Goal: Task Accomplishment & Management: Complete application form

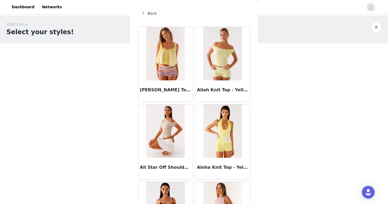
scroll to position [612, 0]
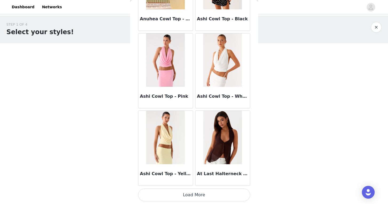
click at [180, 194] on button "Load More" at bounding box center [194, 194] width 112 height 13
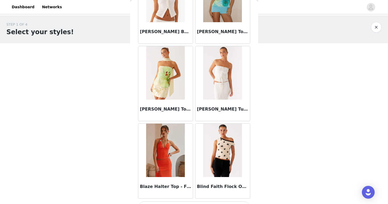
scroll to position [1384, 0]
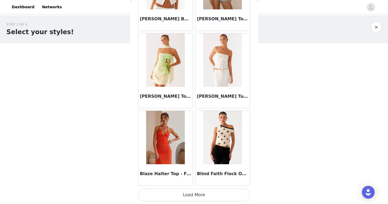
click at [184, 195] on button "Load More" at bounding box center [194, 194] width 112 height 13
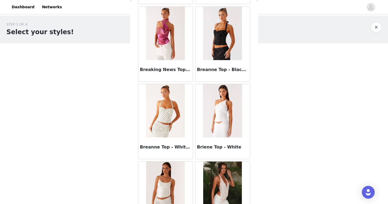
scroll to position [1798, 0]
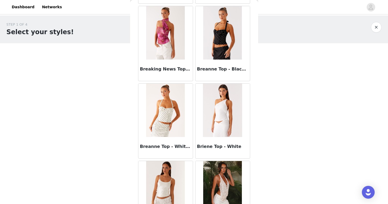
click at [218, 65] on div "Breanne Top - Black Polka Dot" at bounding box center [222, 69] width 54 height 21
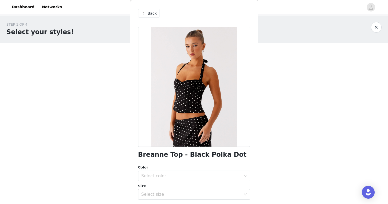
scroll to position [50, 0]
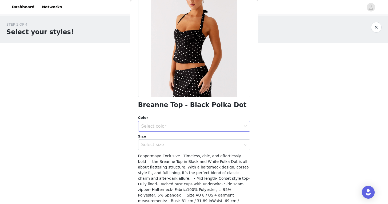
click at [183, 127] on div "Select color" at bounding box center [191, 125] width 100 height 5
click at [183, 135] on li "Black Polka Dot" at bounding box center [194, 137] width 112 height 9
click at [183, 143] on div "Select size" at bounding box center [191, 144] width 100 height 5
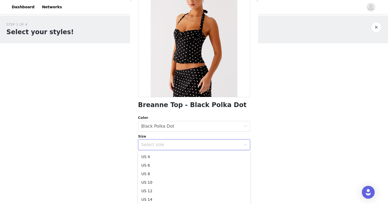
scroll to position [18, 0]
click at [176, 157] on li "US 4" at bounding box center [194, 155] width 112 height 9
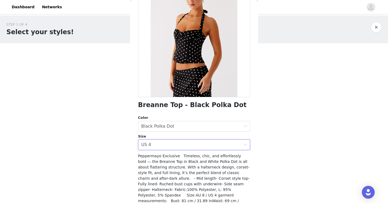
scroll to position [77, 0]
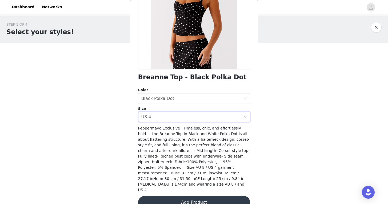
click at [182, 196] on button "Add Product" at bounding box center [194, 202] width 112 height 13
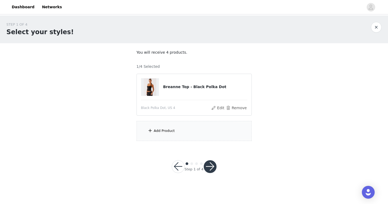
click at [187, 128] on div "Add Product" at bounding box center [193, 131] width 115 height 20
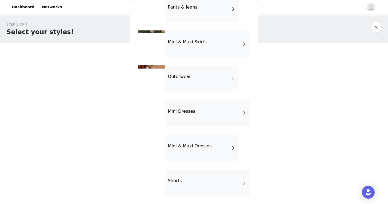
scroll to position [0, 0]
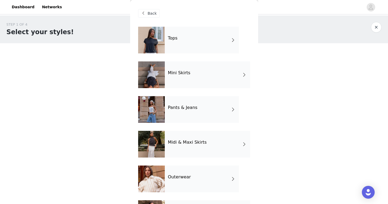
click at [194, 106] on h4 "Pants & Jeans" at bounding box center [183, 107] width 30 height 5
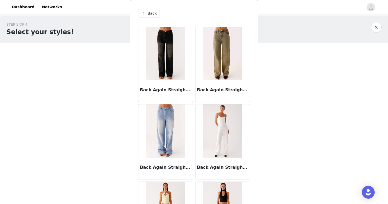
click at [151, 14] on span "Back" at bounding box center [152, 14] width 9 height 6
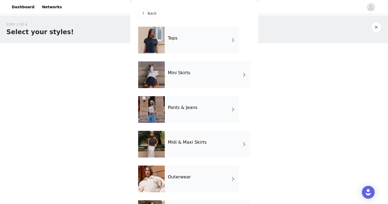
click at [176, 70] on h4 "Mini Skirts" at bounding box center [179, 72] width 22 height 5
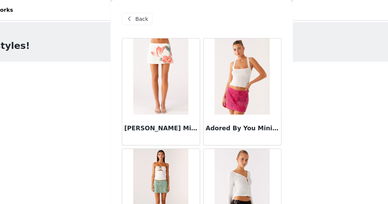
click at [147, 14] on div "Back" at bounding box center [149, 13] width 22 height 9
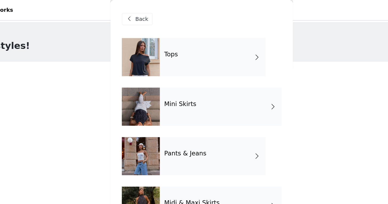
click at [191, 38] on div "Tops" at bounding box center [202, 40] width 74 height 27
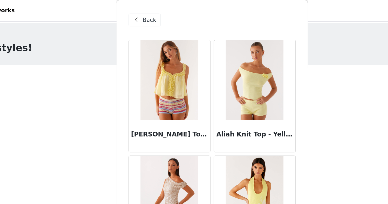
click at [149, 16] on div "Back" at bounding box center [149, 13] width 22 height 9
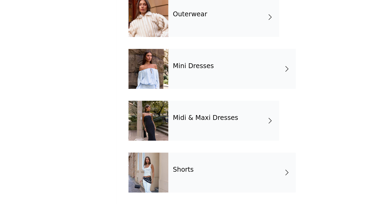
scroll to position [100, 0]
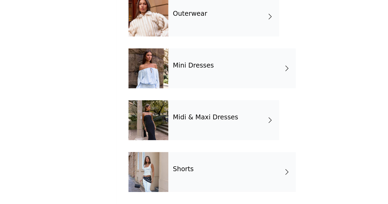
click at [212, 114] on div "Mini Dresses" at bounding box center [207, 113] width 85 height 27
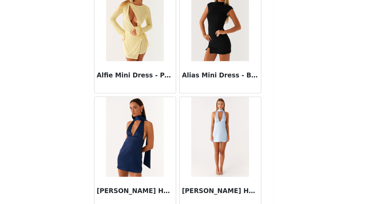
scroll to position [0, 0]
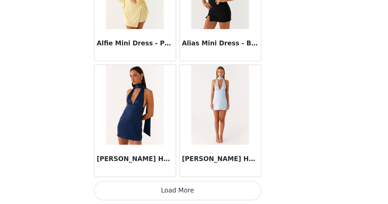
click at [206, 191] on button "Load More" at bounding box center [194, 194] width 112 height 13
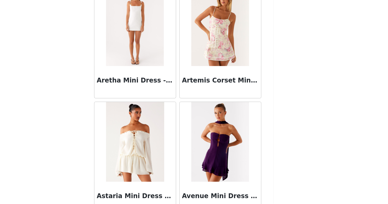
scroll to position [1384, 0]
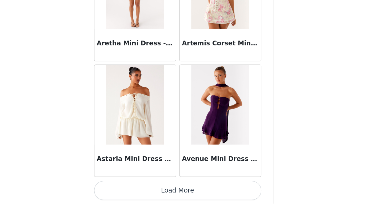
click at [202, 197] on button "Load More" at bounding box center [194, 194] width 112 height 13
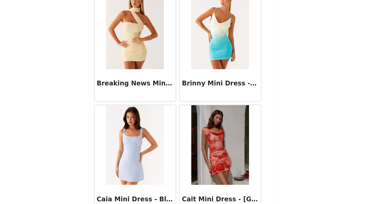
scroll to position [2157, 0]
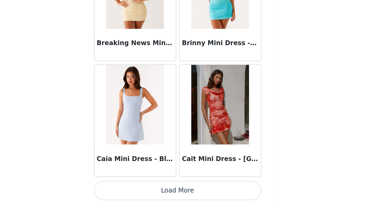
click at [210, 193] on button "Load More" at bounding box center [194, 194] width 112 height 13
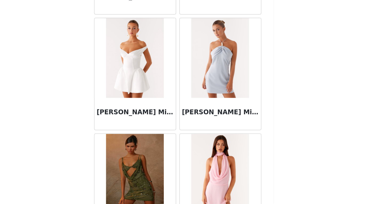
scroll to position [2930, 0]
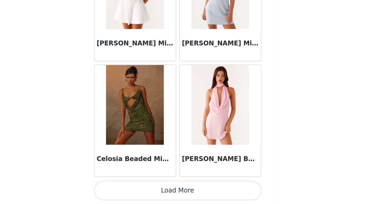
click at [202, 193] on button "Load More" at bounding box center [194, 194] width 112 height 13
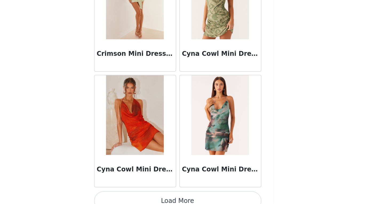
scroll to position [3702, 0]
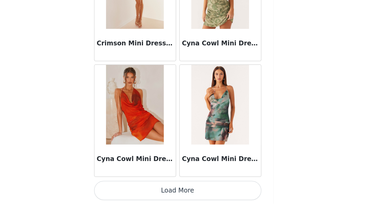
click at [211, 196] on button "Load More" at bounding box center [194, 194] width 112 height 13
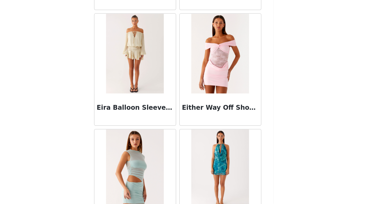
scroll to position [4475, 0]
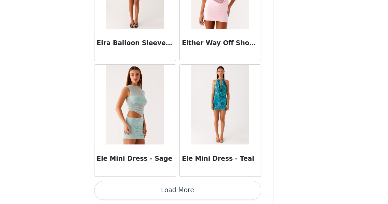
click at [210, 193] on button "Load More" at bounding box center [194, 194] width 112 height 13
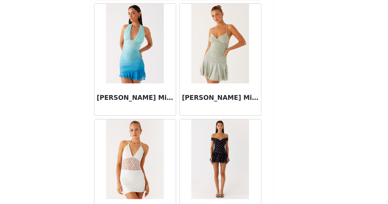
scroll to position [5248, 0]
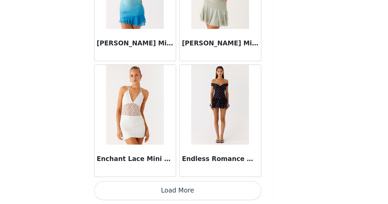
click at [215, 195] on button "Load More" at bounding box center [194, 194] width 112 height 13
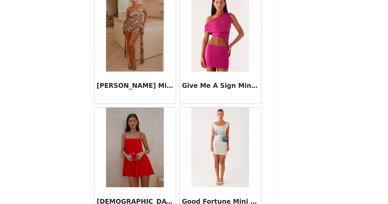
scroll to position [6020, 0]
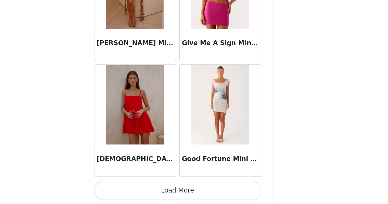
click at [214, 199] on button "Load More" at bounding box center [194, 194] width 112 height 13
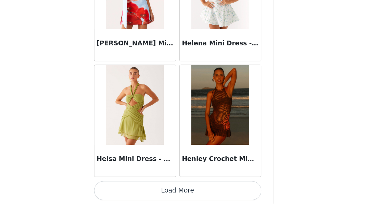
scroll to position [0, 0]
click at [216, 198] on button "Load More" at bounding box center [194, 194] width 112 height 13
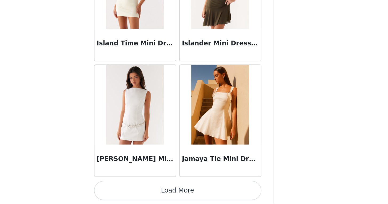
click at [218, 195] on button "Load More" at bounding box center [194, 194] width 112 height 13
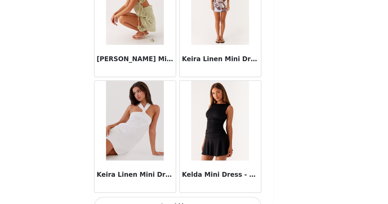
scroll to position [8338, 0]
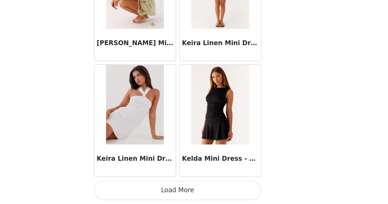
click at [215, 193] on button "Load More" at bounding box center [194, 194] width 112 height 13
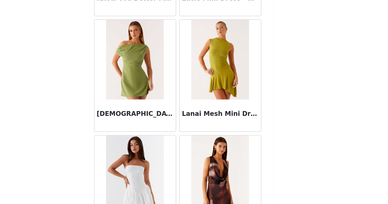
scroll to position [9111, 0]
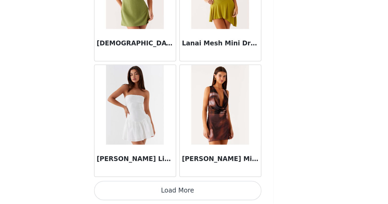
click at [227, 193] on button "Load More" at bounding box center [194, 194] width 112 height 13
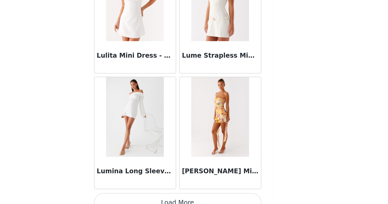
scroll to position [9884, 0]
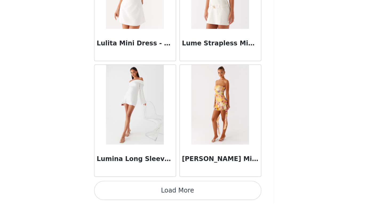
click at [206, 196] on button "Load More" at bounding box center [194, 194] width 112 height 13
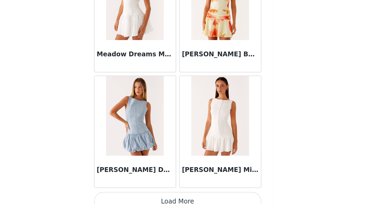
scroll to position [10656, 0]
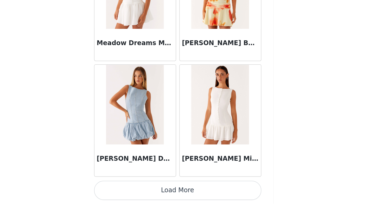
click at [222, 192] on button "Load More" at bounding box center [194, 194] width 112 height 13
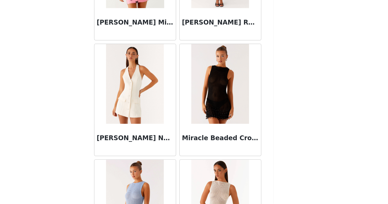
scroll to position [11073, 0]
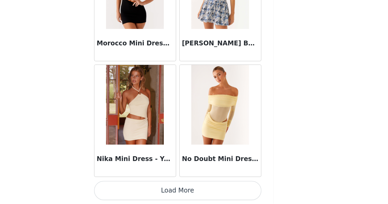
click at [222, 193] on button "Load More" at bounding box center [194, 194] width 112 height 13
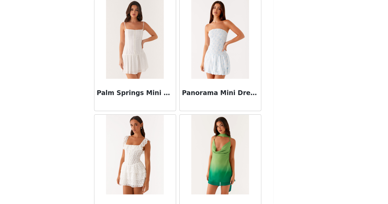
scroll to position [12202, 0]
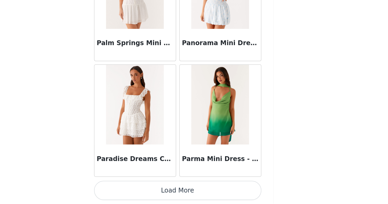
click at [222, 194] on button "Load More" at bounding box center [194, 194] width 112 height 13
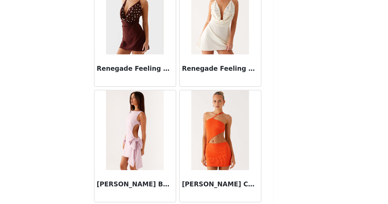
scroll to position [12974, 0]
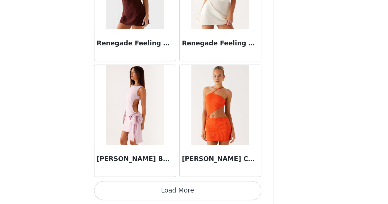
click at [218, 195] on button "Load More" at bounding box center [194, 194] width 112 height 13
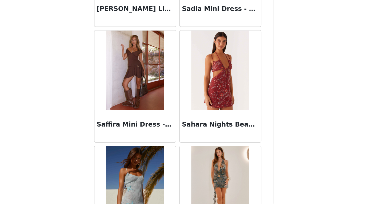
scroll to position [13595, 0]
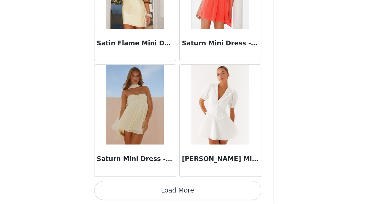
click at [224, 200] on button "Load More" at bounding box center [194, 194] width 112 height 13
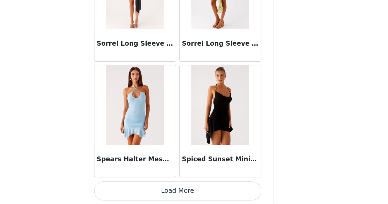
scroll to position [14519, 0]
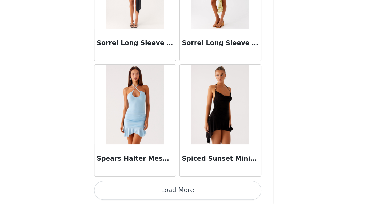
click at [217, 195] on button "Load More" at bounding box center [194, 194] width 112 height 13
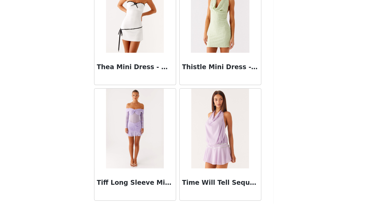
scroll to position [15292, 0]
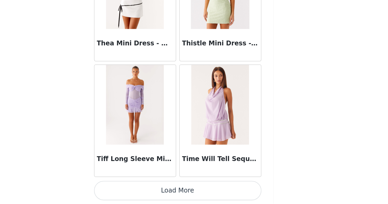
click at [220, 196] on button "Load More" at bounding box center [194, 194] width 112 height 13
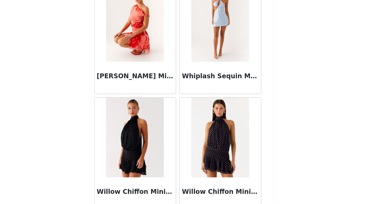
scroll to position [16065, 0]
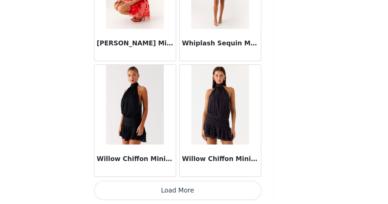
click at [217, 194] on button "Load More" at bounding box center [194, 194] width 112 height 13
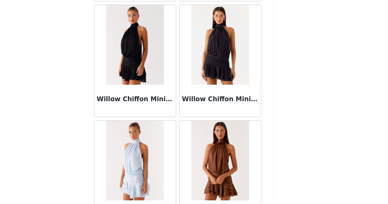
scroll to position [16172, 0]
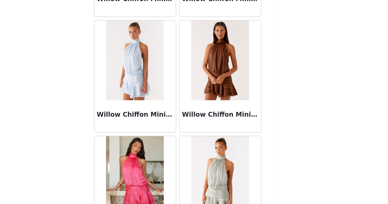
click at [230, 127] on img at bounding box center [222, 107] width 39 height 53
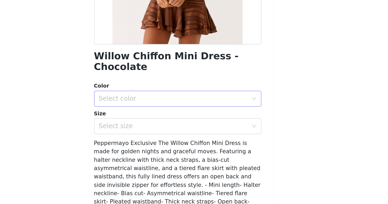
scroll to position [47, 0]
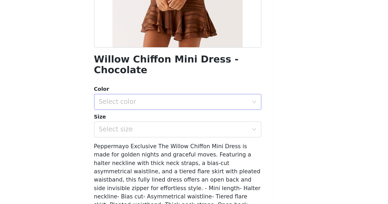
click at [229, 133] on div "Select color" at bounding box center [191, 135] width 100 height 5
click at [209, 140] on li "Chocolate" at bounding box center [194, 139] width 112 height 9
click at [209, 151] on div "Select size" at bounding box center [191, 153] width 100 height 5
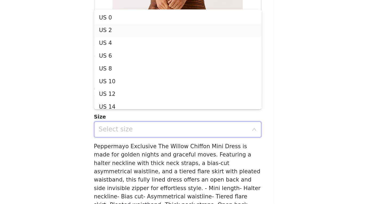
click at [202, 89] on li "US 2" at bounding box center [194, 87] width 112 height 9
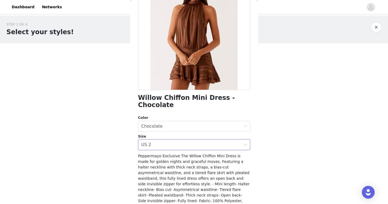
scroll to position [88, 0]
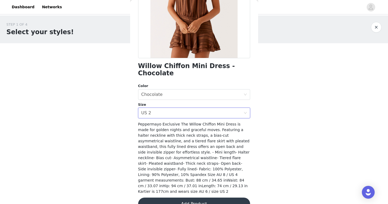
click at [185, 197] on button "Add Product" at bounding box center [194, 203] width 112 height 13
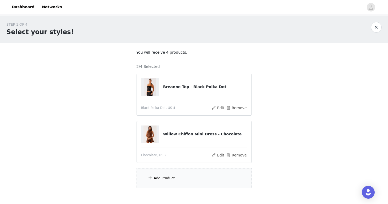
scroll to position [29, 0]
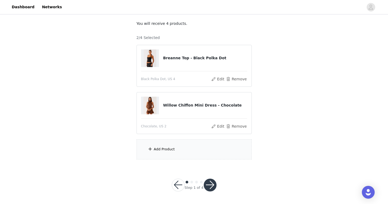
click at [183, 143] on div "Add Product" at bounding box center [193, 149] width 115 height 20
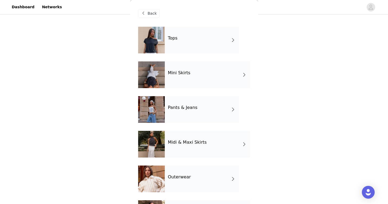
scroll to position [46, 0]
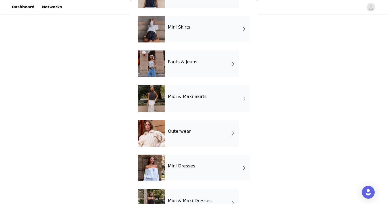
click at [196, 158] on div "Mini Dresses" at bounding box center [207, 167] width 85 height 27
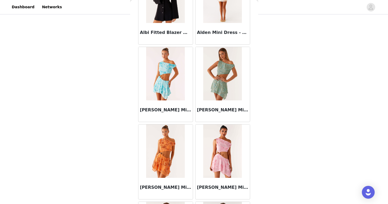
scroll to position [612, 0]
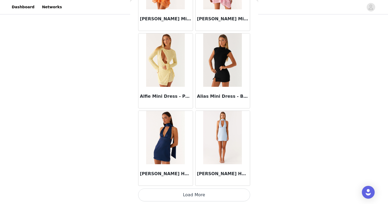
click at [200, 192] on button "Load More" at bounding box center [194, 194] width 112 height 13
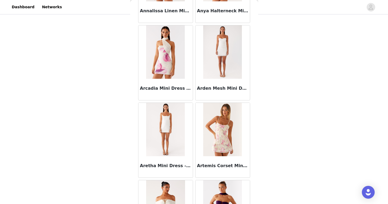
scroll to position [1384, 0]
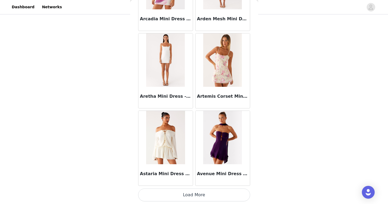
click at [209, 195] on button "Load More" at bounding box center [194, 194] width 112 height 13
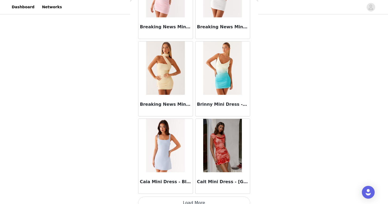
scroll to position [2157, 0]
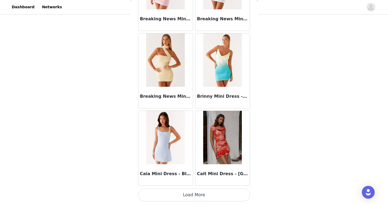
click at [203, 195] on button "Load More" at bounding box center [194, 194] width 112 height 13
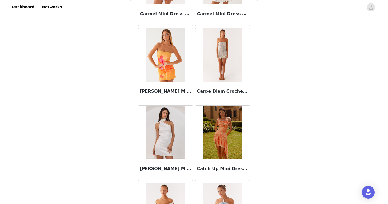
scroll to position [2930, 0]
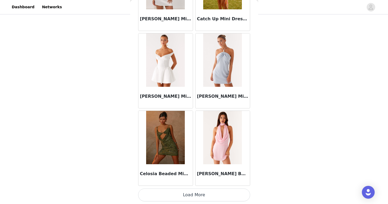
click at [202, 192] on button "Load More" at bounding box center [194, 194] width 112 height 13
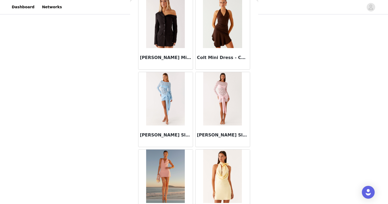
scroll to position [3702, 0]
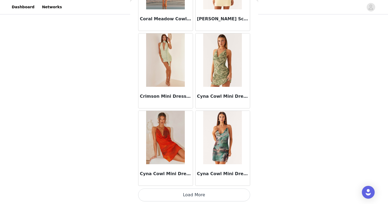
click at [201, 196] on button "Load More" at bounding box center [194, 194] width 112 height 13
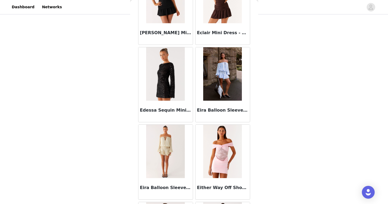
scroll to position [4475, 0]
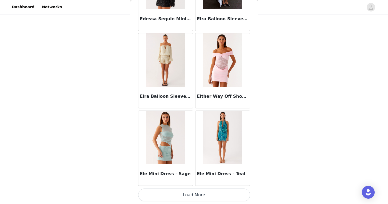
click at [208, 199] on button "Load More" at bounding box center [194, 194] width 112 height 13
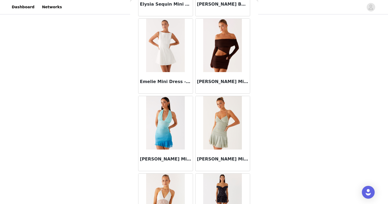
scroll to position [5248, 0]
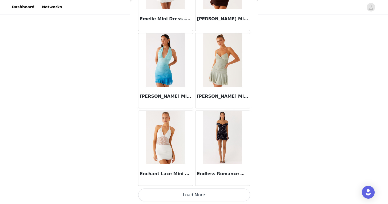
click at [207, 197] on button "Load More" at bounding box center [194, 194] width 112 height 13
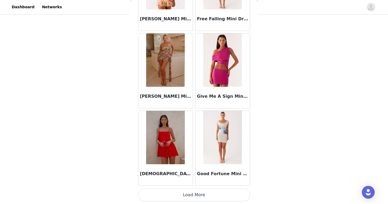
click at [207, 188] on button "Load More" at bounding box center [194, 194] width 112 height 13
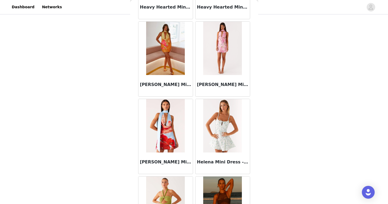
scroll to position [6793, 0]
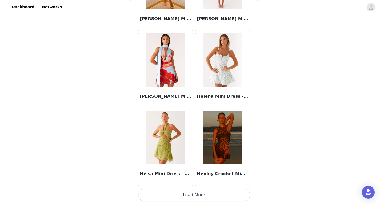
click at [205, 195] on button "Load More" at bounding box center [194, 194] width 112 height 13
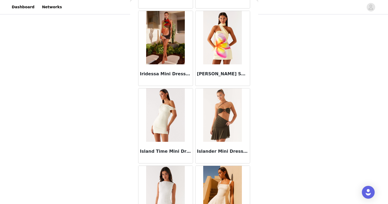
scroll to position [7566, 0]
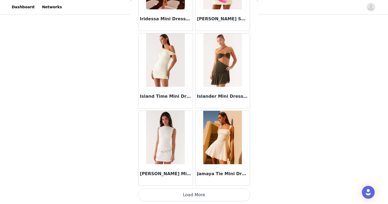
click at [194, 190] on button "Load More" at bounding box center [194, 194] width 112 height 13
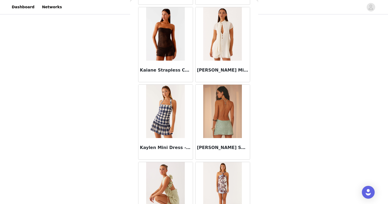
scroll to position [8338, 0]
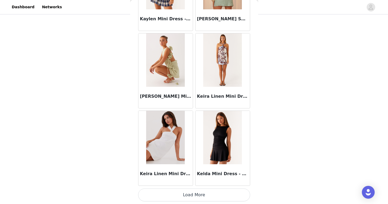
click at [203, 194] on button "Load More" at bounding box center [194, 194] width 112 height 13
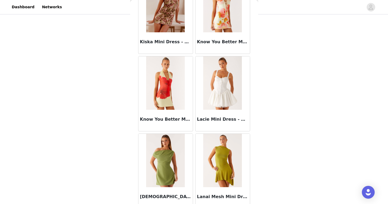
scroll to position [9111, 0]
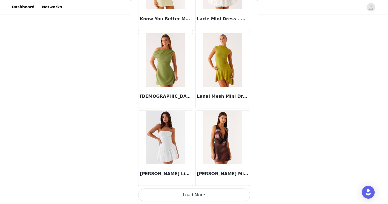
click at [202, 193] on button "Load More" at bounding box center [194, 194] width 112 height 13
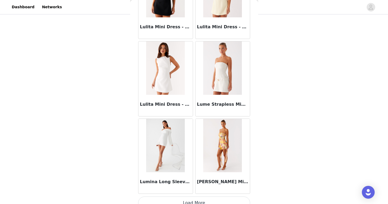
scroll to position [9884, 0]
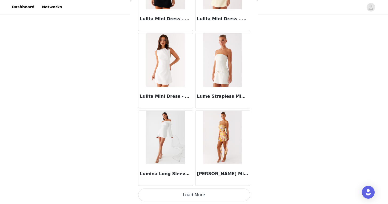
click at [200, 194] on button "Load More" at bounding box center [194, 194] width 112 height 13
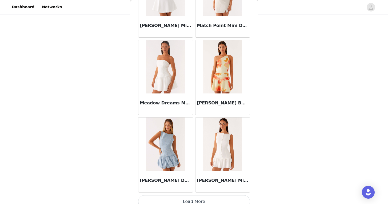
scroll to position [10656, 0]
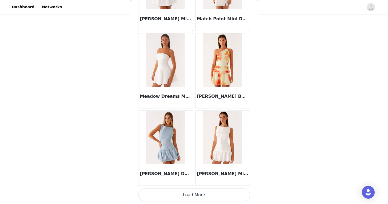
click at [199, 192] on button "Load More" at bounding box center [194, 194] width 112 height 13
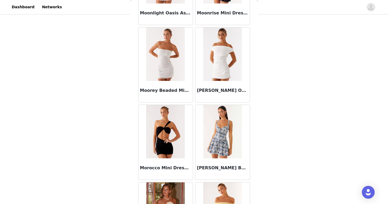
scroll to position [11429, 0]
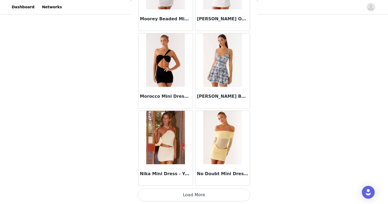
click at [202, 196] on button "Load More" at bounding box center [194, 194] width 112 height 13
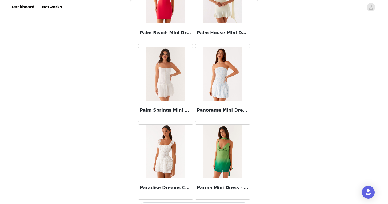
scroll to position [12202, 0]
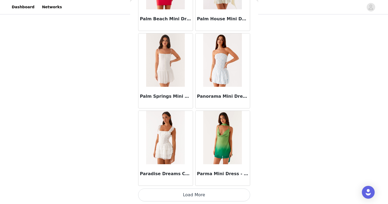
click at [190, 197] on button "Load More" at bounding box center [194, 194] width 112 height 13
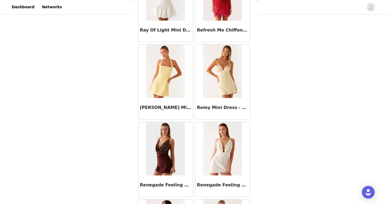
scroll to position [12974, 0]
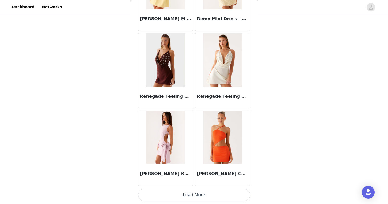
click at [196, 191] on button "Load More" at bounding box center [194, 194] width 112 height 13
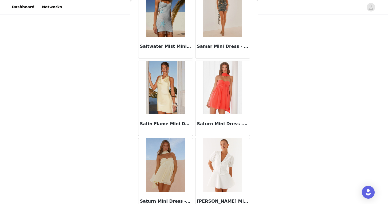
scroll to position [13747, 0]
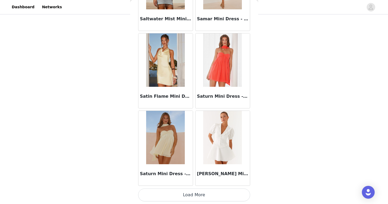
click at [198, 196] on button "Load More" at bounding box center [194, 194] width 112 height 13
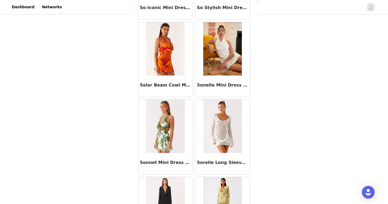
scroll to position [14519, 0]
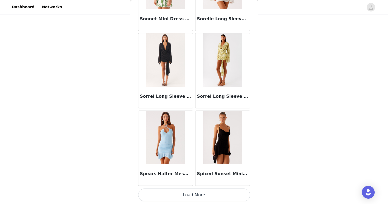
click at [198, 191] on button "Load More" at bounding box center [194, 194] width 112 height 13
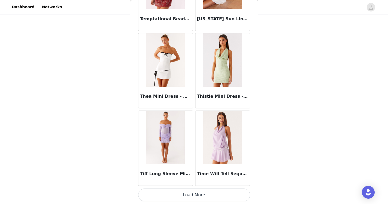
click at [201, 192] on button "Load More" at bounding box center [194, 194] width 112 height 13
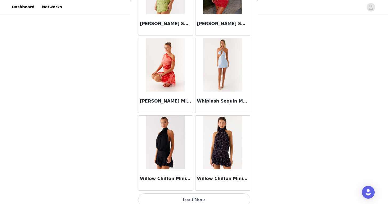
scroll to position [16065, 0]
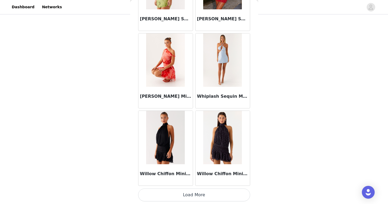
click at [199, 194] on button "Load More" at bounding box center [194, 194] width 112 height 13
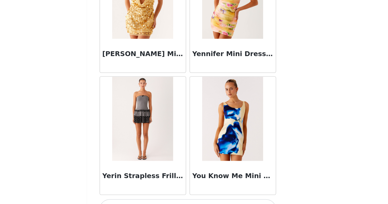
scroll to position [29, 0]
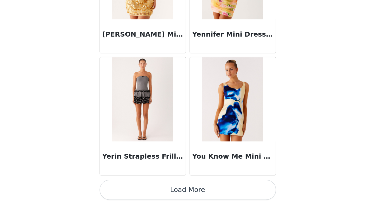
click at [227, 198] on button "Load More" at bounding box center [194, 194] width 112 height 13
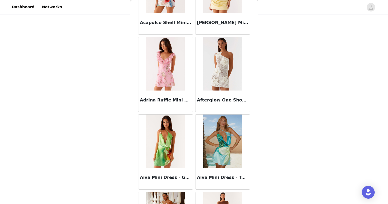
scroll to position [0, 0]
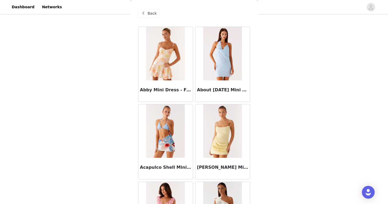
click at [151, 14] on span "Back" at bounding box center [152, 14] width 9 height 6
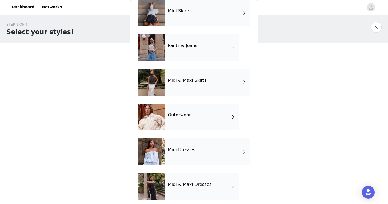
scroll to position [100, 0]
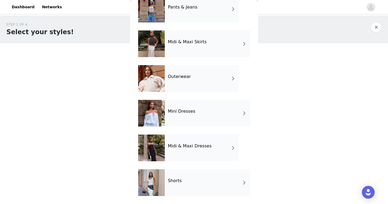
click at [182, 177] on div "Shorts" at bounding box center [207, 182] width 85 height 27
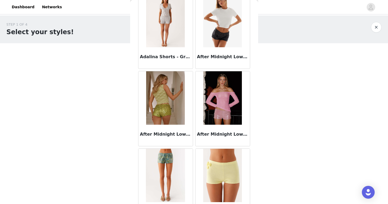
scroll to position [111, 0]
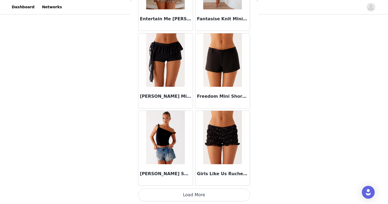
click at [191, 200] on button "Load More" at bounding box center [194, 194] width 112 height 13
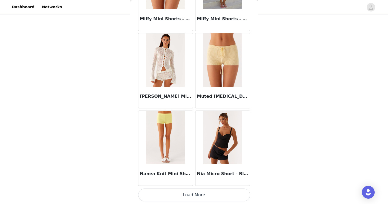
click at [214, 196] on button "Load More" at bounding box center [194, 194] width 112 height 13
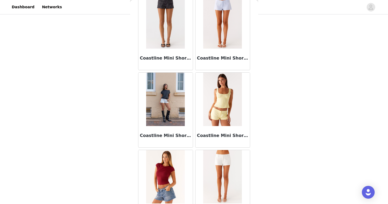
scroll to position [155, 0]
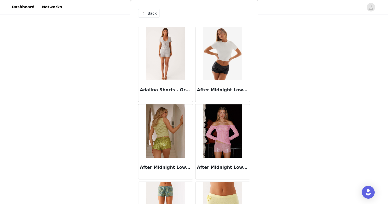
click at [148, 14] on span "Back" at bounding box center [152, 14] width 9 height 6
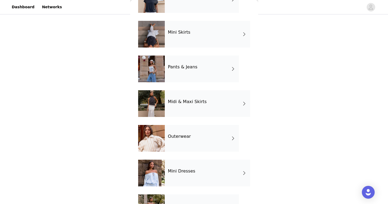
scroll to position [41, 0]
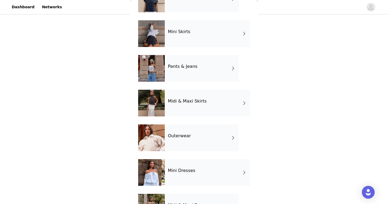
click at [189, 109] on div "Midi & Maxi Skirts" at bounding box center [207, 103] width 85 height 27
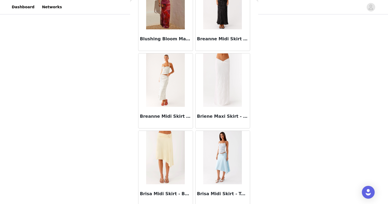
scroll to position [612, 0]
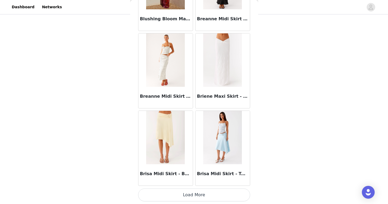
click at [221, 189] on button "Load More" at bounding box center [194, 194] width 112 height 13
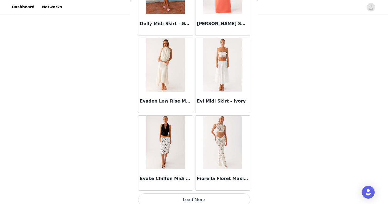
scroll to position [1384, 0]
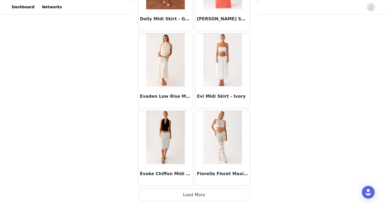
click at [225, 198] on button "Load More" at bounding box center [194, 194] width 112 height 13
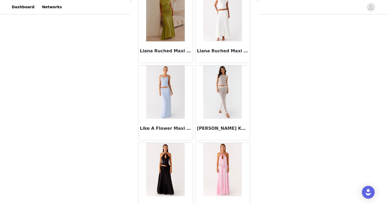
scroll to position [2157, 0]
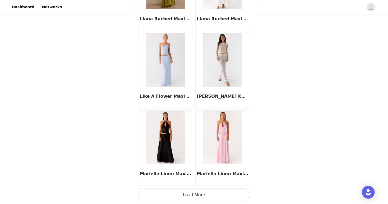
click at [222, 197] on button "Load More" at bounding box center [194, 194] width 112 height 13
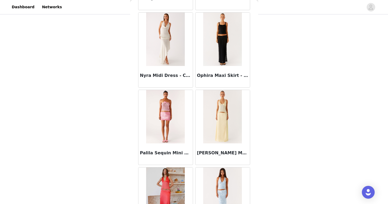
scroll to position [2930, 0]
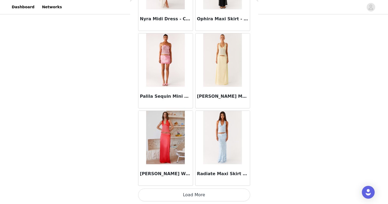
click at [219, 196] on button "Load More" at bounding box center [194, 194] width 112 height 13
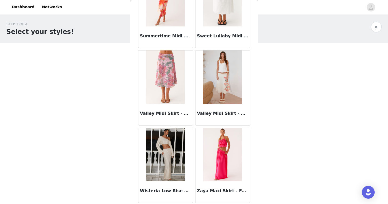
scroll to position [0, 0]
click at [168, 123] on div "Valley Midi Skirt - Pink Floral" at bounding box center [165, 114] width 54 height 21
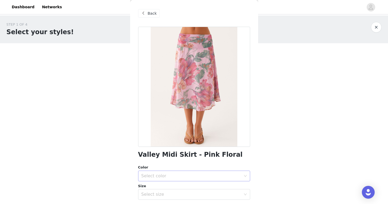
click at [181, 174] on div "Select color" at bounding box center [191, 175] width 100 height 5
click at [181, 184] on li "Pink Floral" at bounding box center [194, 187] width 112 height 9
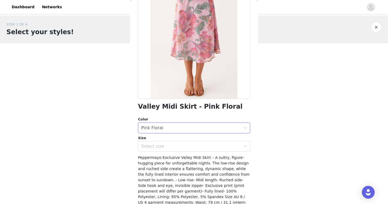
scroll to position [49, 0]
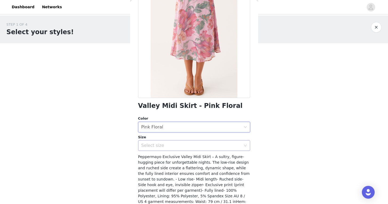
click at [192, 144] on div "Select size" at bounding box center [191, 145] width 100 height 5
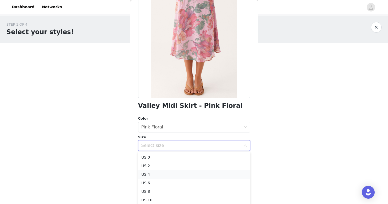
click at [185, 170] on li "US 4" at bounding box center [194, 174] width 112 height 9
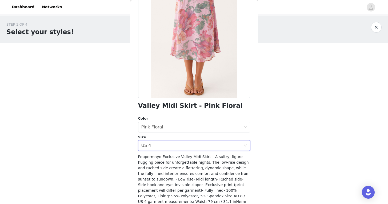
scroll to position [77, 0]
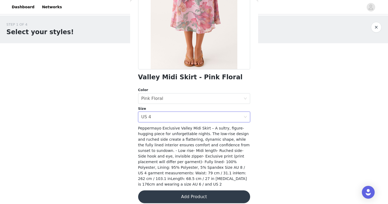
click at [189, 190] on button "Add Product" at bounding box center [194, 196] width 112 height 13
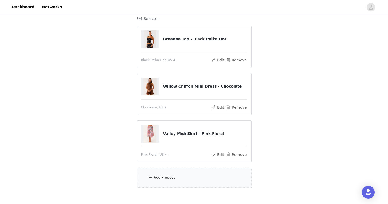
scroll to position [51, 0]
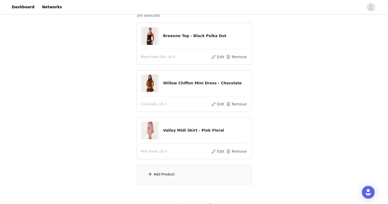
click at [184, 178] on div "Add Product" at bounding box center [193, 174] width 115 height 20
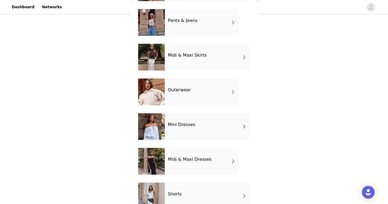
scroll to position [100, 0]
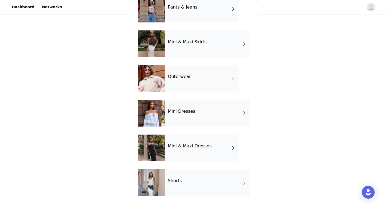
click at [195, 146] on h4 "Midi & Maxi Dresses" at bounding box center [190, 145] width 44 height 5
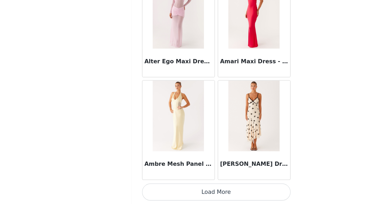
scroll to position [76, 0]
click at [230, 192] on button "Load More" at bounding box center [194, 194] width 112 height 13
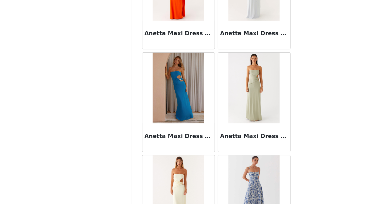
scroll to position [1329, 0]
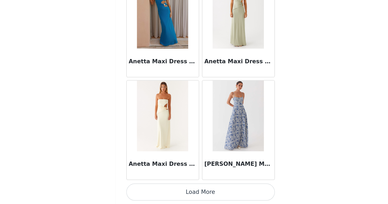
click at [232, 196] on button "Load More" at bounding box center [194, 194] width 112 height 13
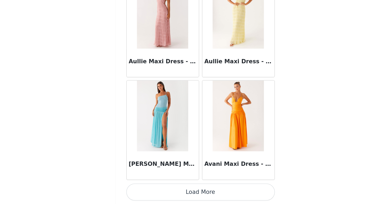
click at [229, 188] on button "Load More" at bounding box center [194, 194] width 112 height 13
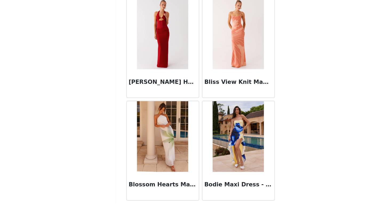
scroll to position [2930, 0]
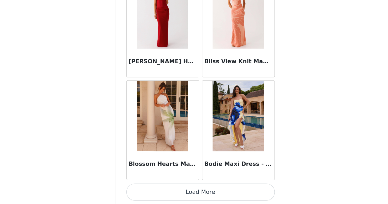
click at [214, 195] on button "Load More" at bounding box center [194, 194] width 112 height 13
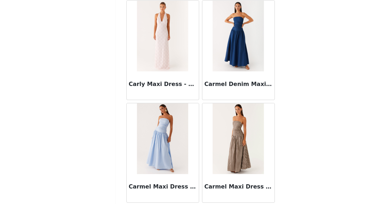
scroll to position [3702, 0]
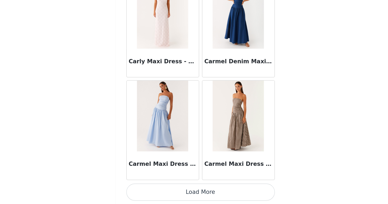
click at [210, 192] on button "Load More" at bounding box center [194, 194] width 112 height 13
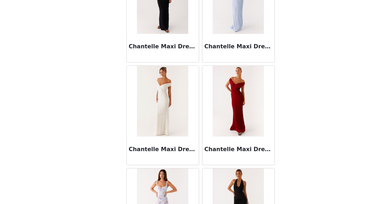
scroll to position [4475, 0]
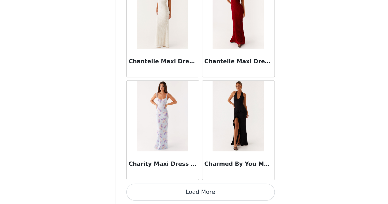
click at [213, 193] on button "Load More" at bounding box center [194, 194] width 112 height 13
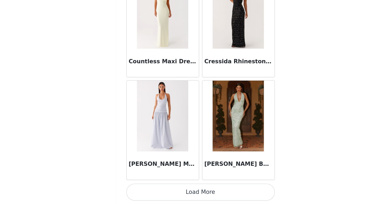
click at [221, 194] on button "Load More" at bounding box center [194, 194] width 112 height 13
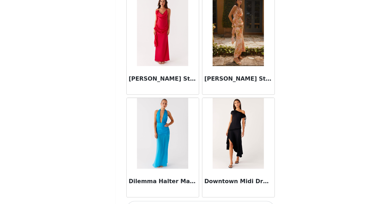
scroll to position [6020, 0]
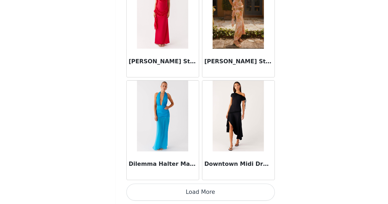
click at [217, 193] on button "Load More" at bounding box center [194, 194] width 112 height 13
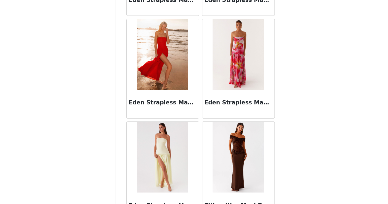
scroll to position [6793, 0]
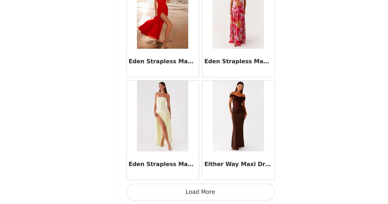
click at [234, 194] on button "Load More" at bounding box center [194, 194] width 112 height 13
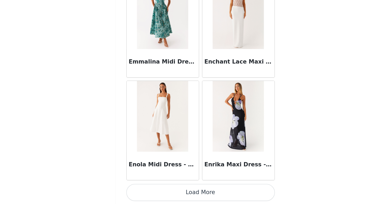
scroll to position [7566, 0]
click at [229, 195] on button "Load More" at bounding box center [194, 194] width 112 height 13
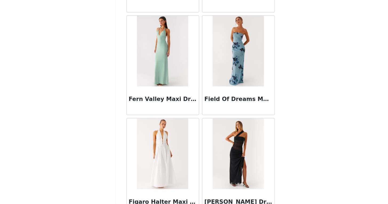
scroll to position [8338, 0]
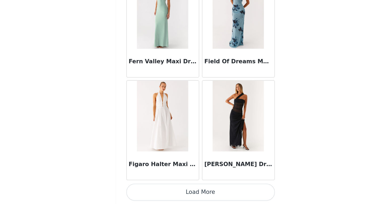
click at [221, 191] on button "Load More" at bounding box center [194, 194] width 112 height 13
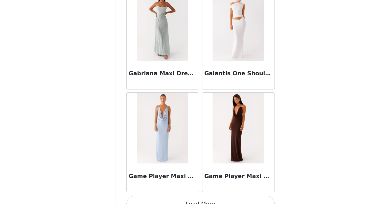
scroll to position [9111, 0]
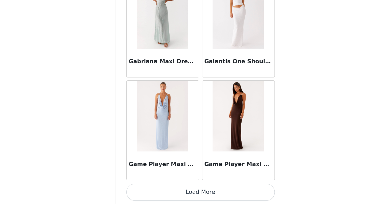
click at [225, 192] on button "Load More" at bounding box center [194, 194] width 112 height 13
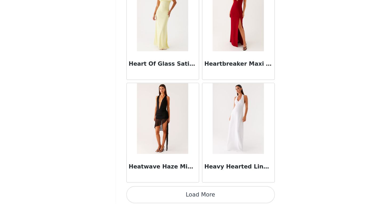
scroll to position [9884, 0]
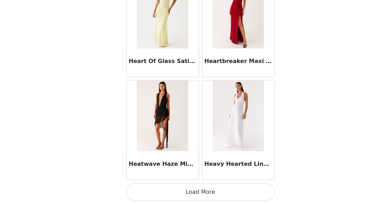
click at [218, 199] on button "Load More" at bounding box center [194, 194] width 112 height 13
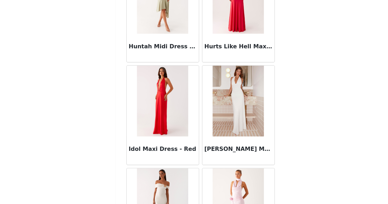
scroll to position [10656, 0]
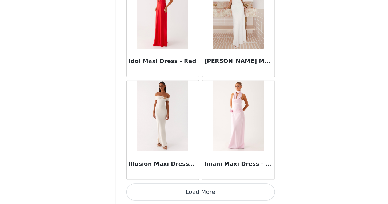
click at [217, 199] on button "Load More" at bounding box center [194, 194] width 112 height 13
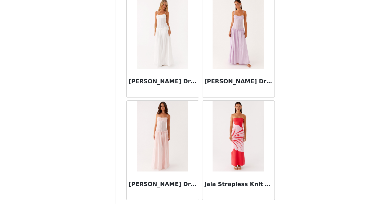
scroll to position [11429, 0]
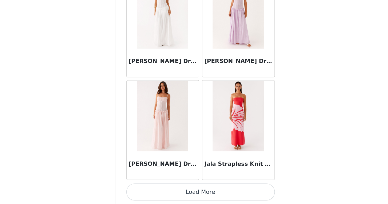
click at [235, 193] on button "Load More" at bounding box center [194, 194] width 112 height 13
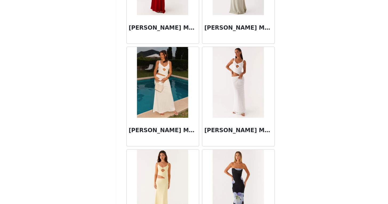
scroll to position [12202, 0]
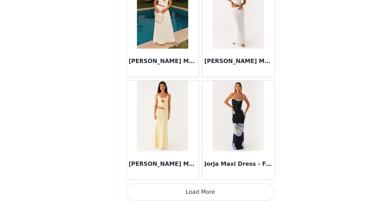
click at [214, 193] on button "Load More" at bounding box center [194, 194] width 112 height 13
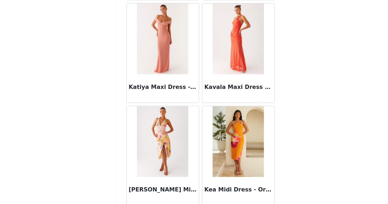
scroll to position [12974, 0]
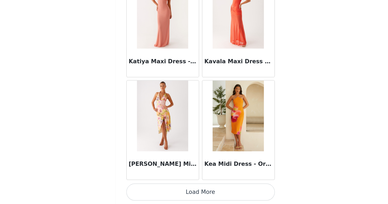
click at [216, 192] on button "Load More" at bounding box center [194, 194] width 112 height 13
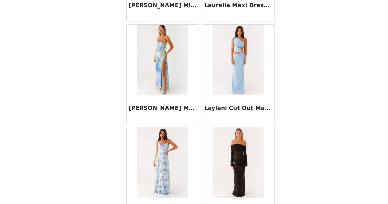
scroll to position [13747, 0]
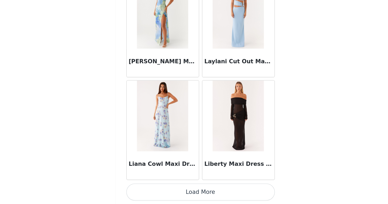
click at [211, 193] on button "Load More" at bounding box center [194, 194] width 112 height 13
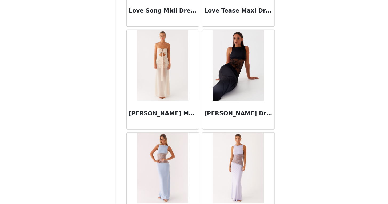
scroll to position [14519, 0]
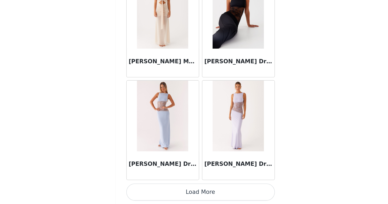
click at [224, 191] on button "Load More" at bounding box center [194, 194] width 112 height 13
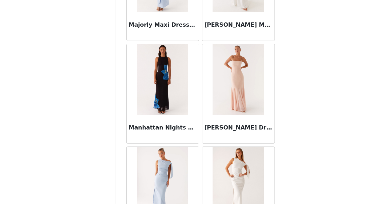
scroll to position [15292, 0]
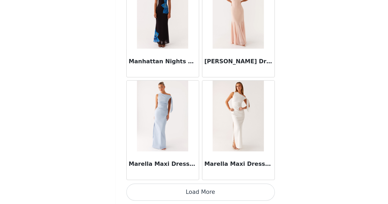
click at [223, 194] on button "Load More" at bounding box center [194, 194] width 112 height 13
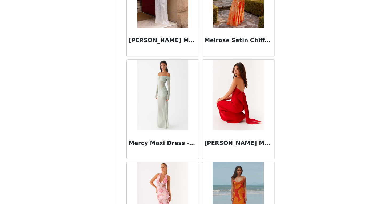
scroll to position [16065, 0]
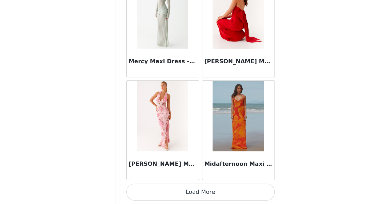
click at [219, 195] on button "Load More" at bounding box center [194, 194] width 112 height 13
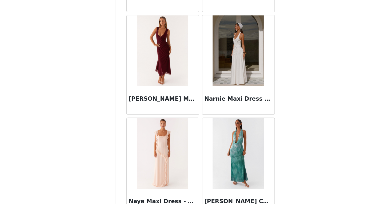
scroll to position [16837, 0]
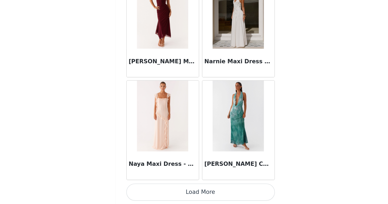
click at [226, 193] on button "Load More" at bounding box center [194, 194] width 112 height 13
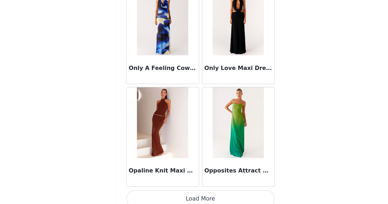
scroll to position [17610, 0]
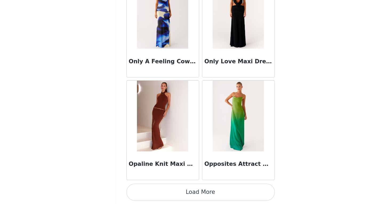
click at [218, 197] on button "Load More" at bounding box center [194, 194] width 112 height 13
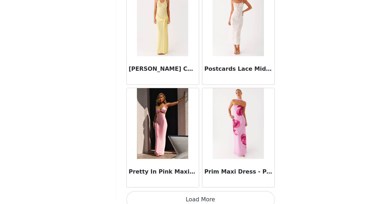
scroll to position [18383, 0]
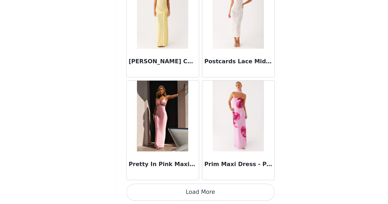
click at [215, 197] on button "Load More" at bounding box center [194, 194] width 112 height 13
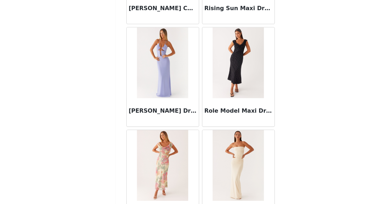
scroll to position [19155, 0]
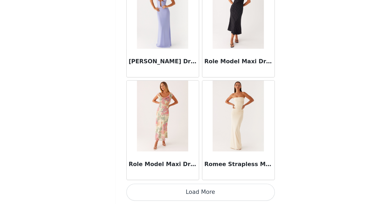
click at [206, 195] on button "Load More" at bounding box center [194, 194] width 112 height 13
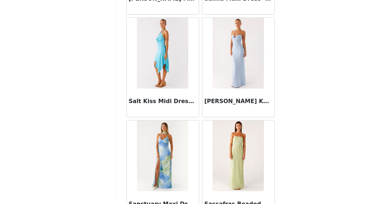
scroll to position [19928, 0]
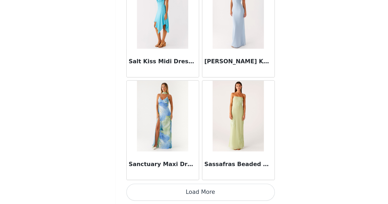
click at [219, 196] on button "Load More" at bounding box center [194, 194] width 112 height 13
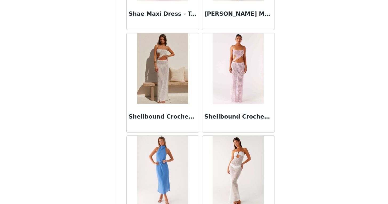
scroll to position [20701, 0]
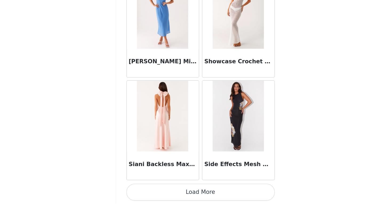
click at [224, 191] on button "Load More" at bounding box center [194, 194] width 112 height 13
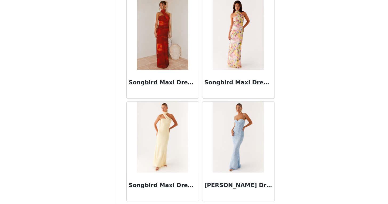
scroll to position [21473, 0]
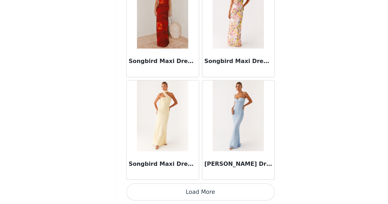
click at [212, 195] on button "Load More" at bounding box center [194, 194] width 112 height 13
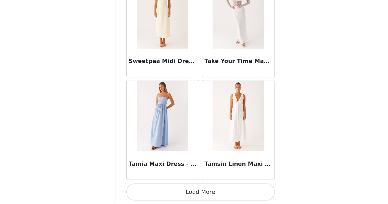
scroll to position [76, 0]
click at [209, 194] on button "Load More" at bounding box center [194, 194] width 112 height 13
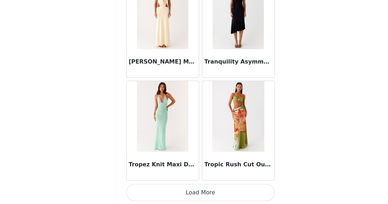
scroll to position [23018, 0]
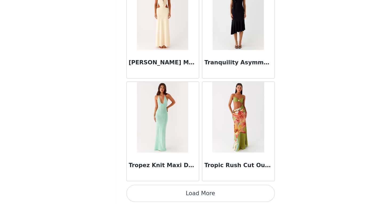
click at [218, 194] on button "Load More" at bounding box center [194, 195] width 112 height 13
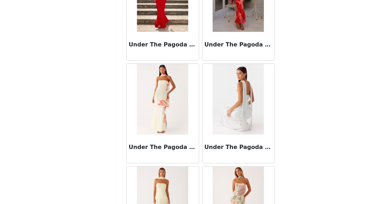
scroll to position [23791, 0]
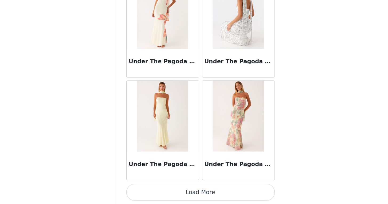
click at [212, 194] on button "Load More" at bounding box center [194, 194] width 112 height 13
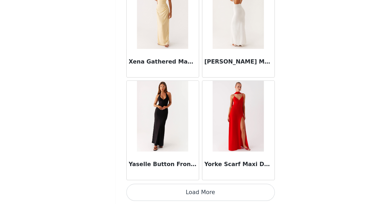
scroll to position [76, 0]
click at [222, 198] on button "Load More" at bounding box center [194, 194] width 112 height 13
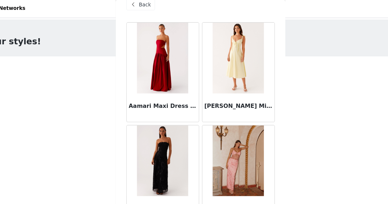
scroll to position [0, 0]
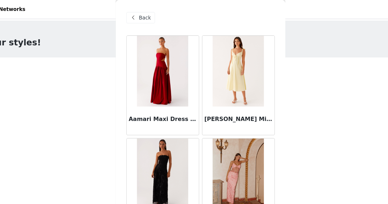
click at [150, 10] on div "Back" at bounding box center [149, 13] width 22 height 9
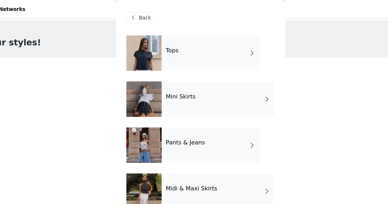
click at [170, 40] on h4 "Tops" at bounding box center [173, 38] width 10 height 5
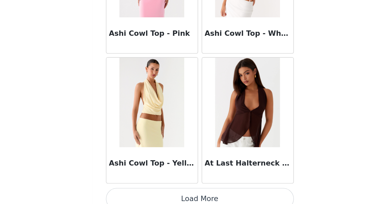
scroll to position [612, 0]
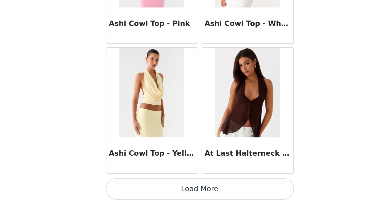
click at [215, 192] on button "Load More" at bounding box center [194, 194] width 112 height 13
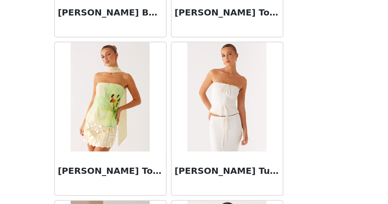
scroll to position [1357, 0]
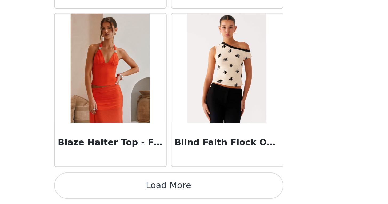
click at [230, 198] on button "Load More" at bounding box center [194, 194] width 112 height 13
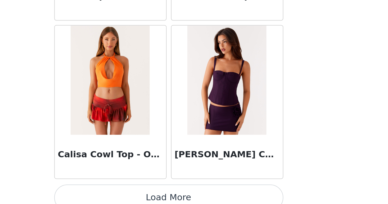
scroll to position [2157, 0]
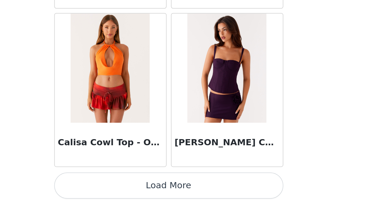
click at [224, 200] on button "Load More" at bounding box center [194, 194] width 112 height 13
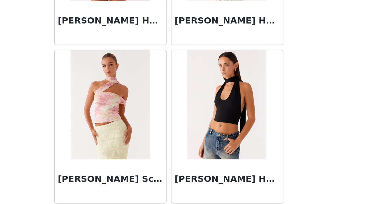
scroll to position [2930, 0]
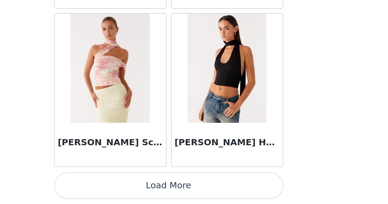
click at [237, 192] on button "Load More" at bounding box center [194, 194] width 112 height 13
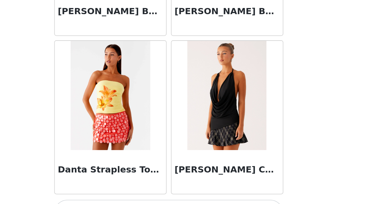
scroll to position [3702, 0]
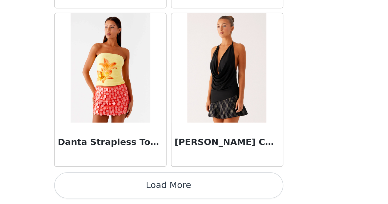
click at [224, 196] on button "Load More" at bounding box center [194, 194] width 112 height 13
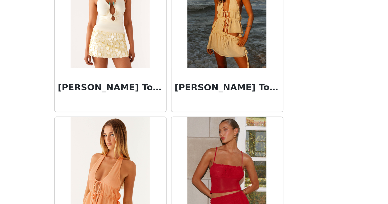
scroll to position [4296, 0]
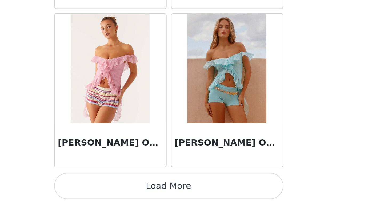
click at [241, 194] on button "Load More" at bounding box center [194, 194] width 112 height 13
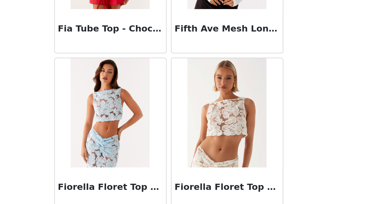
scroll to position [5248, 0]
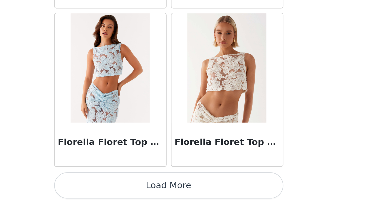
click at [234, 194] on button "Load More" at bounding box center [194, 194] width 112 height 13
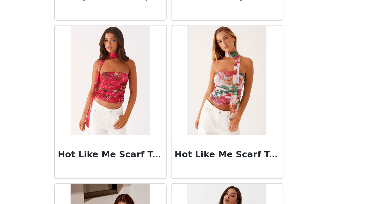
scroll to position [5790, 0]
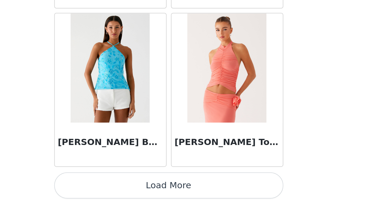
click at [233, 197] on button "Load More" at bounding box center [194, 194] width 112 height 13
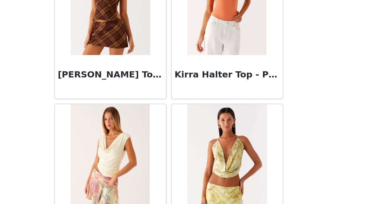
scroll to position [6793, 0]
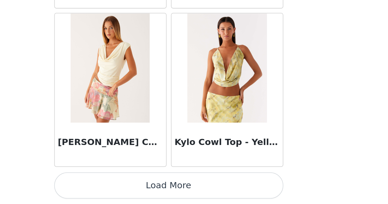
click at [235, 193] on button "Load More" at bounding box center [194, 194] width 112 height 13
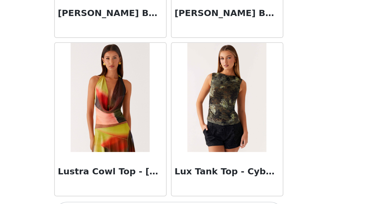
scroll to position [7566, 0]
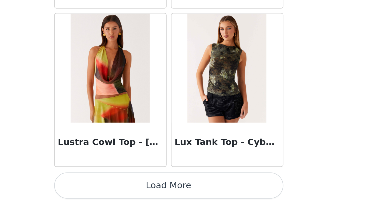
click at [231, 196] on button "Load More" at bounding box center [194, 194] width 112 height 13
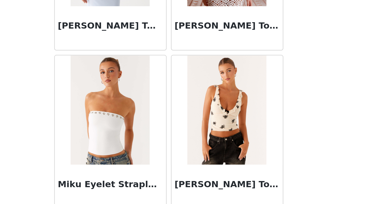
scroll to position [8338, 0]
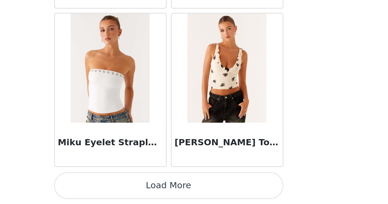
click at [244, 197] on button "Load More" at bounding box center [194, 194] width 112 height 13
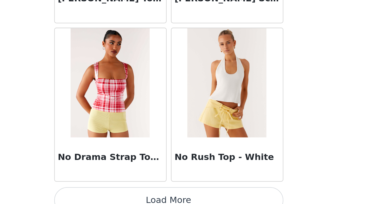
scroll to position [9111, 0]
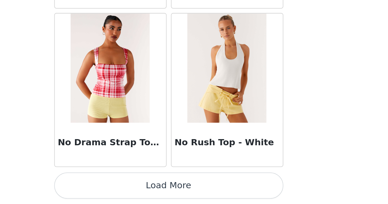
click at [237, 195] on button "Load More" at bounding box center [194, 194] width 112 height 13
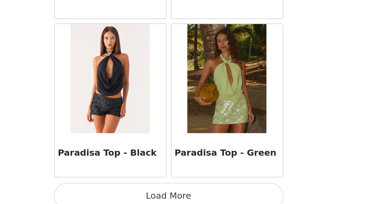
scroll to position [9884, 0]
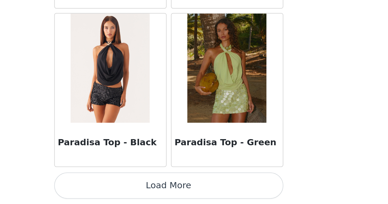
click at [226, 193] on button "Load More" at bounding box center [194, 194] width 112 height 13
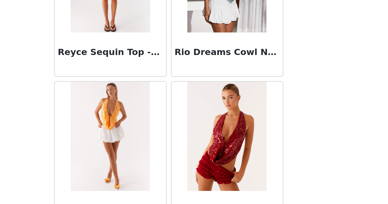
scroll to position [10656, 0]
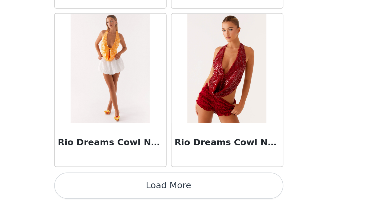
click at [222, 194] on button "Load More" at bounding box center [194, 194] width 112 height 13
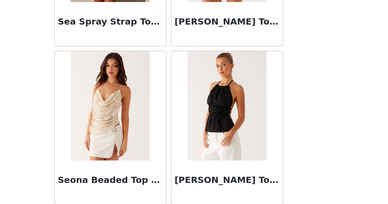
scroll to position [11429, 0]
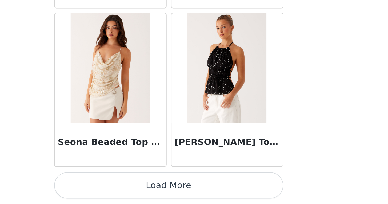
click at [220, 197] on button "Load More" at bounding box center [194, 194] width 112 height 13
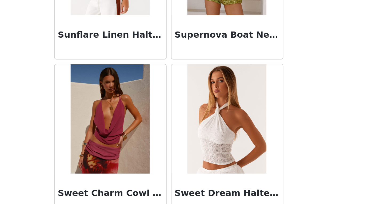
scroll to position [12202, 0]
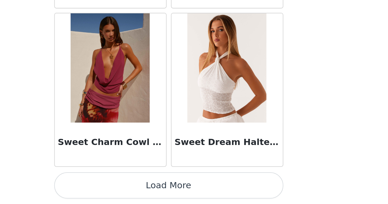
click at [229, 193] on button "Load More" at bounding box center [194, 194] width 112 height 13
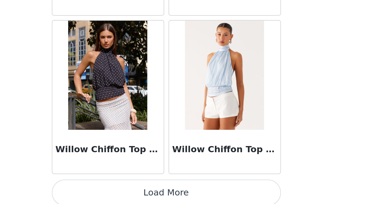
scroll to position [12971, 0]
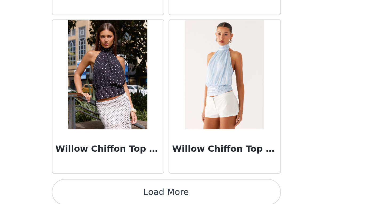
click at [228, 195] on button "Load More" at bounding box center [194, 197] width 112 height 13
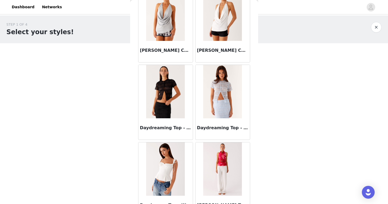
scroll to position [0, 0]
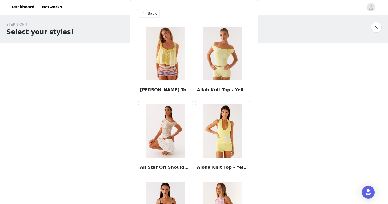
click at [154, 11] on span "Back" at bounding box center [152, 14] width 9 height 6
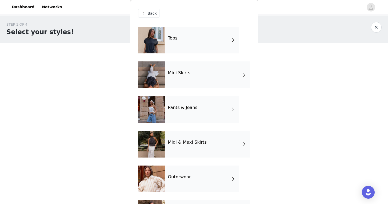
click at [151, 12] on span "Back" at bounding box center [152, 14] width 9 height 6
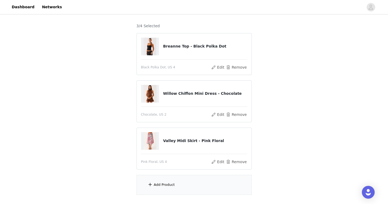
scroll to position [41, 0]
click at [237, 159] on button "Remove" at bounding box center [235, 161] width 21 height 6
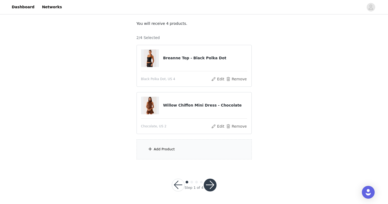
click at [167, 145] on div "Add Product" at bounding box center [193, 149] width 115 height 20
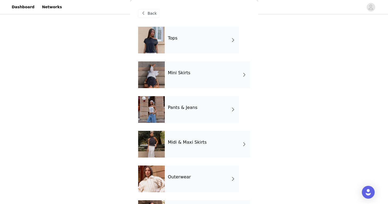
click at [201, 45] on div "Tops" at bounding box center [202, 40] width 74 height 27
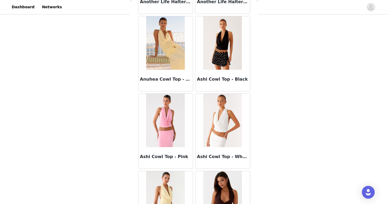
scroll to position [612, 0]
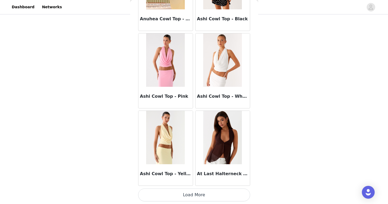
click at [208, 190] on button "Load More" at bounding box center [194, 194] width 112 height 13
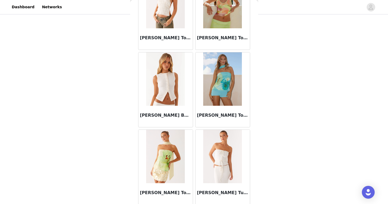
scroll to position [1384, 0]
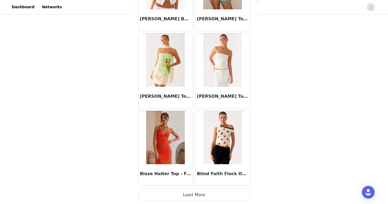
click at [205, 194] on button "Load More" at bounding box center [194, 194] width 112 height 13
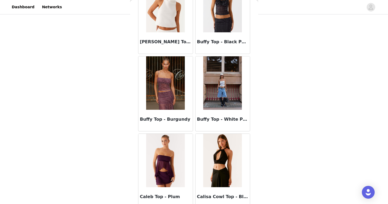
scroll to position [2157, 0]
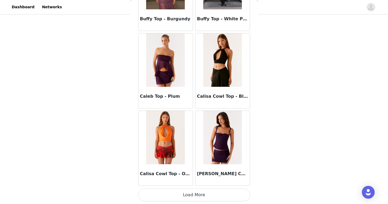
click at [198, 196] on button "Load More" at bounding box center [194, 194] width 112 height 13
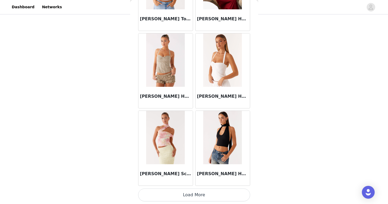
click at [203, 193] on button "Load More" at bounding box center [194, 194] width 112 height 13
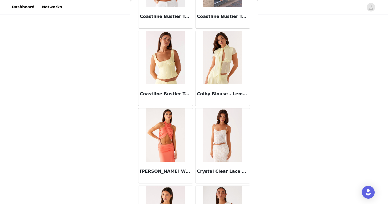
scroll to position [3387, 0]
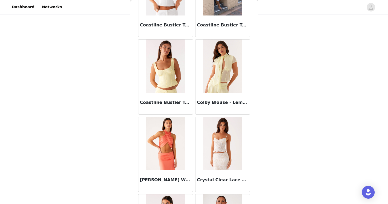
click at [226, 96] on div "Colby Blouse - Lemon" at bounding box center [222, 103] width 54 height 21
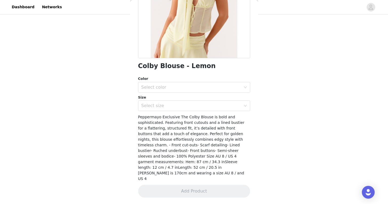
scroll to position [77, 0]
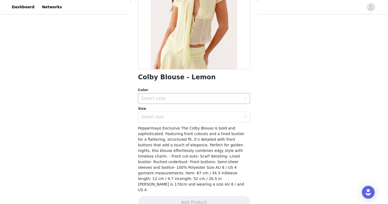
click at [222, 98] on div "Select color" at bounding box center [191, 98] width 100 height 5
click at [218, 111] on li "Lemon" at bounding box center [194, 110] width 112 height 9
click at [218, 116] on div "Select size" at bounding box center [191, 116] width 100 height 5
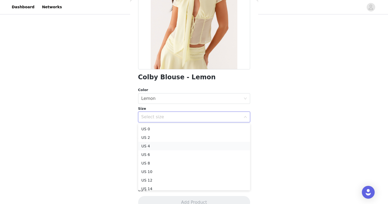
click at [209, 144] on li "US 4" at bounding box center [194, 145] width 112 height 9
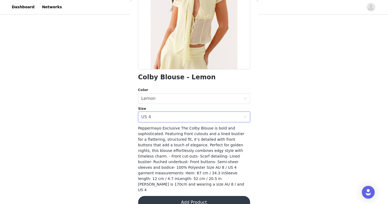
click at [203, 196] on button "Add Product" at bounding box center [194, 202] width 112 height 13
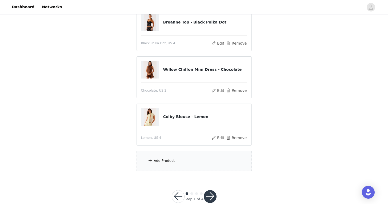
scroll to position [69, 0]
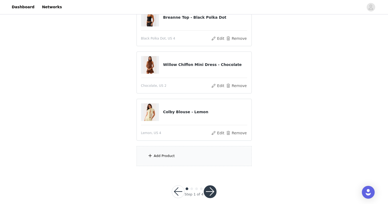
click at [166, 155] on div "Add Product" at bounding box center [164, 155] width 21 height 5
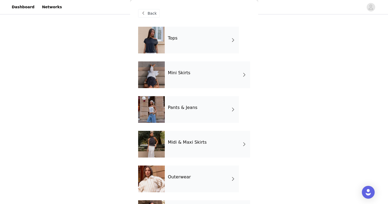
scroll to position [44, 0]
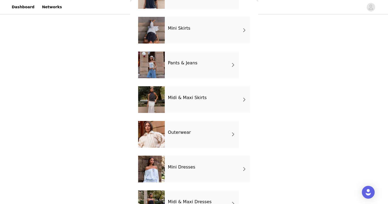
click at [197, 97] on h4 "Midi & Maxi Skirts" at bounding box center [187, 97] width 39 height 5
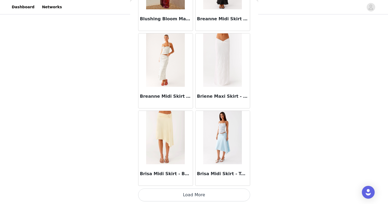
scroll to position [76, 0]
click at [223, 197] on button "Load More" at bounding box center [194, 194] width 112 height 13
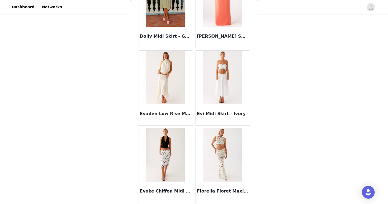
scroll to position [1384, 0]
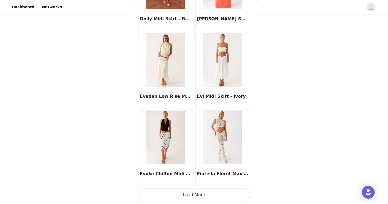
click at [228, 200] on button "Load More" at bounding box center [194, 194] width 112 height 13
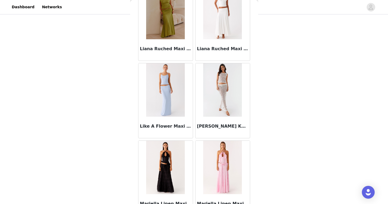
scroll to position [2157, 0]
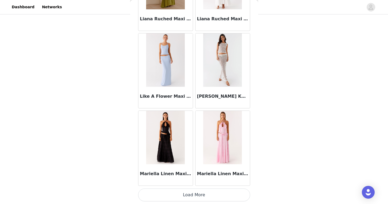
click at [228, 196] on button "Load More" at bounding box center [194, 194] width 112 height 13
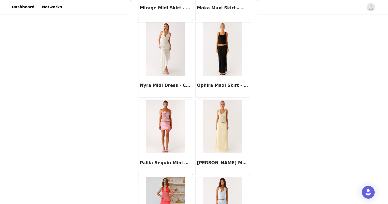
scroll to position [2930, 0]
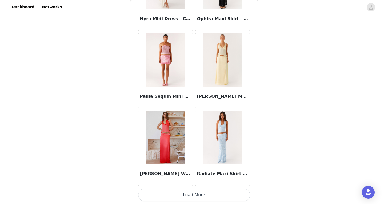
click at [225, 194] on button "Load More" at bounding box center [194, 194] width 112 height 13
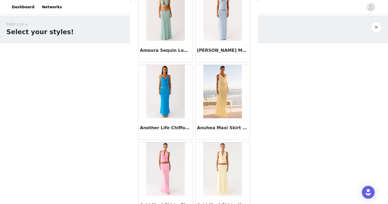
scroll to position [0, 0]
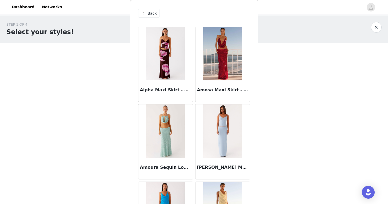
click at [149, 12] on span "Back" at bounding box center [152, 14] width 9 height 6
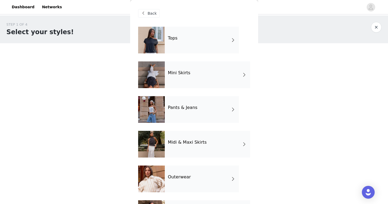
click at [176, 73] on h4 "Mini Skirts" at bounding box center [179, 72] width 22 height 5
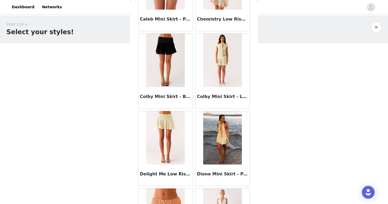
scroll to position [379, 0]
click at [224, 76] on img at bounding box center [222, 60] width 39 height 53
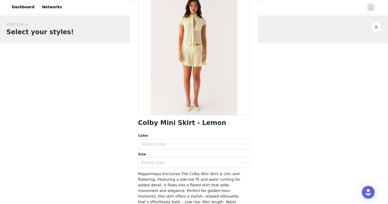
scroll to position [32, 0]
click at [198, 141] on div "Select color" at bounding box center [191, 143] width 100 height 5
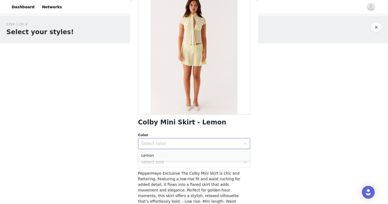
click at [193, 155] on li "Lemon" at bounding box center [194, 155] width 112 height 9
click at [192, 163] on div "Select size" at bounding box center [191, 161] width 100 height 5
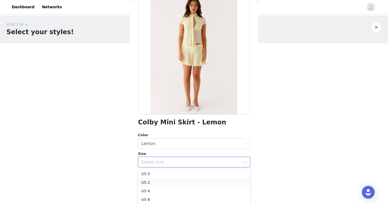
click at [190, 180] on li "US 2" at bounding box center [194, 182] width 112 height 9
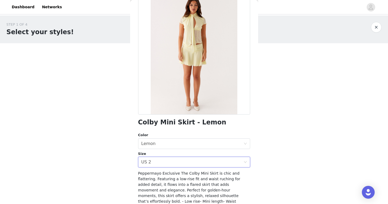
scroll to position [77, 0]
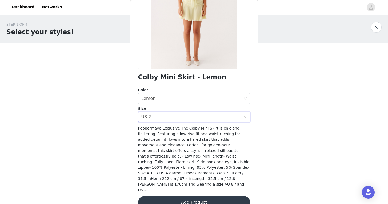
click at [191, 196] on button "Add Product" at bounding box center [194, 202] width 112 height 13
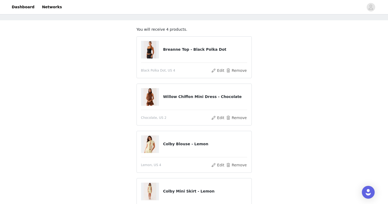
scroll to position [22, 0]
click at [239, 70] on button "Remove" at bounding box center [235, 71] width 21 height 6
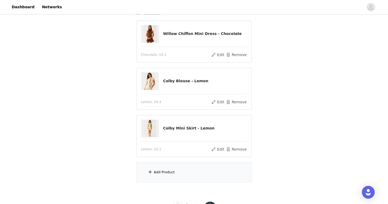
scroll to position [70, 0]
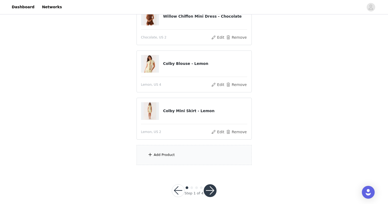
click at [196, 152] on div "Add Product" at bounding box center [193, 155] width 115 height 20
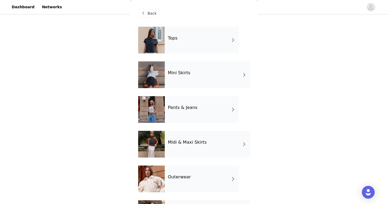
click at [211, 39] on div "Tops" at bounding box center [202, 40] width 74 height 27
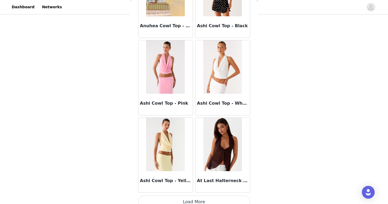
scroll to position [612, 0]
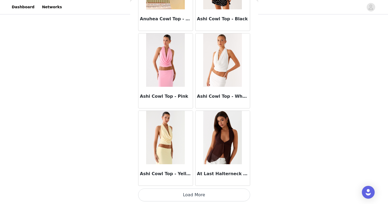
click at [212, 198] on button "Load More" at bounding box center [194, 194] width 112 height 13
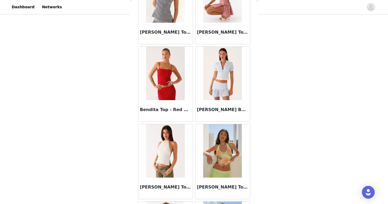
scroll to position [1384, 0]
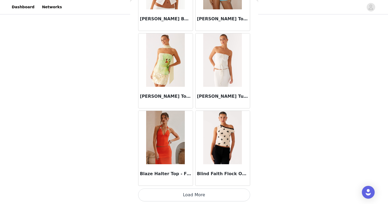
click at [204, 196] on button "Load More" at bounding box center [194, 194] width 112 height 13
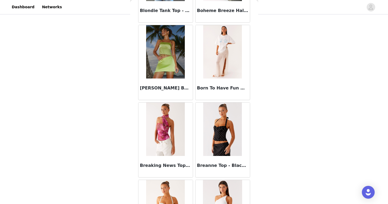
scroll to position [2157, 0]
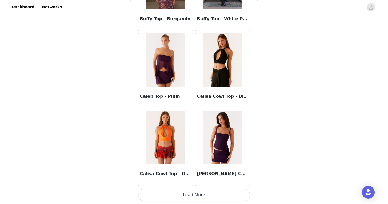
click at [209, 190] on button "Load More" at bounding box center [194, 194] width 112 height 13
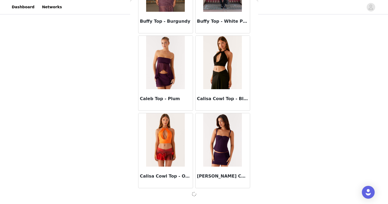
scroll to position [2155, 0]
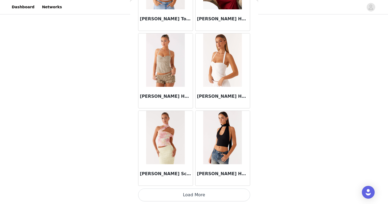
click at [216, 197] on button "Load More" at bounding box center [194, 194] width 112 height 13
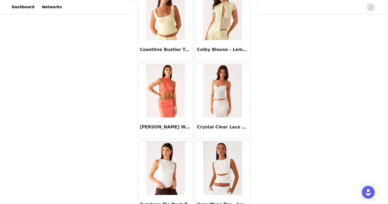
scroll to position [3702, 0]
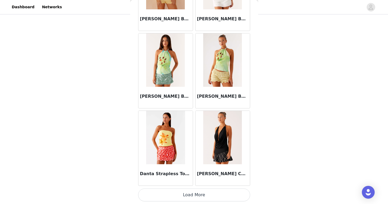
click at [209, 193] on button "Load More" at bounding box center [194, 194] width 112 height 13
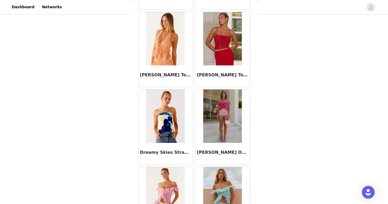
scroll to position [4475, 0]
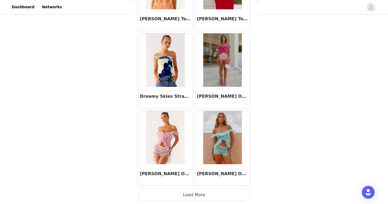
click at [207, 201] on button "Load More" at bounding box center [194, 194] width 112 height 13
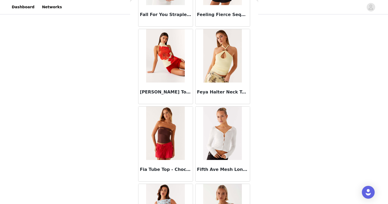
scroll to position [5248, 0]
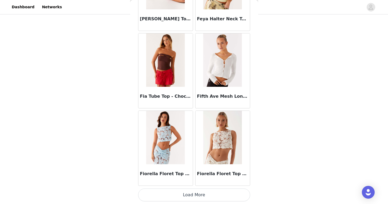
click at [215, 193] on button "Load More" at bounding box center [194, 194] width 112 height 13
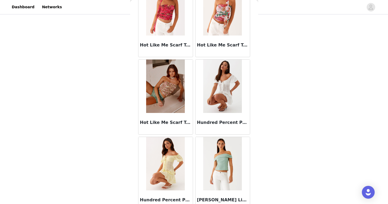
scroll to position [6020, 0]
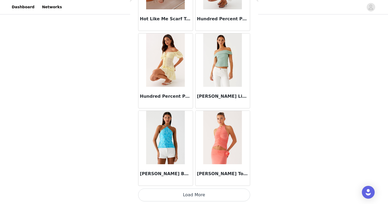
click at [216, 193] on button "Load More" at bounding box center [194, 194] width 112 height 13
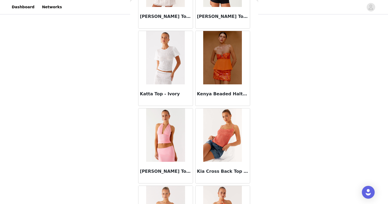
scroll to position [6793, 0]
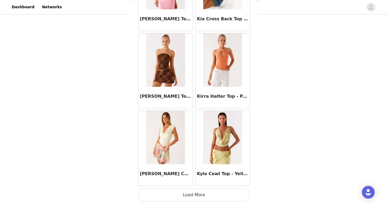
click at [217, 195] on button "Load More" at bounding box center [194, 194] width 112 height 13
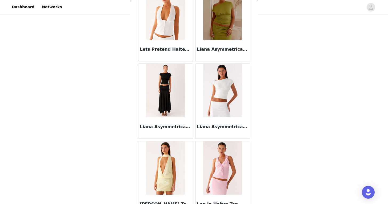
scroll to position [7566, 0]
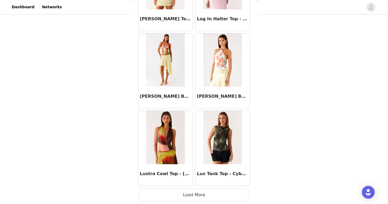
click at [216, 197] on button "Load More" at bounding box center [194, 194] width 112 height 13
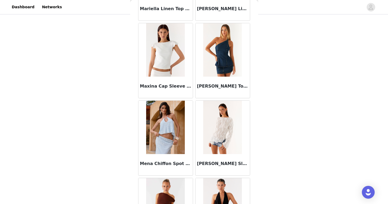
scroll to position [8338, 0]
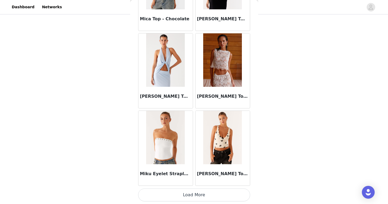
click at [211, 192] on button "Load More" at bounding box center [194, 194] width 112 height 13
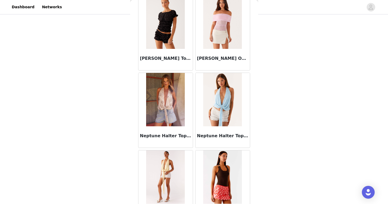
scroll to position [9111, 0]
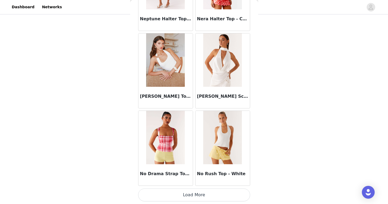
click at [213, 194] on button "Load More" at bounding box center [194, 194] width 112 height 13
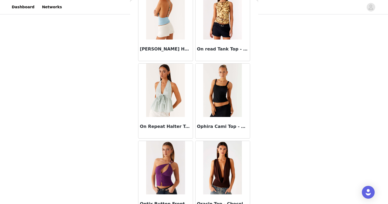
scroll to position [9489, 0]
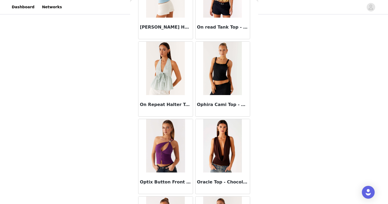
click at [227, 162] on img at bounding box center [222, 145] width 39 height 53
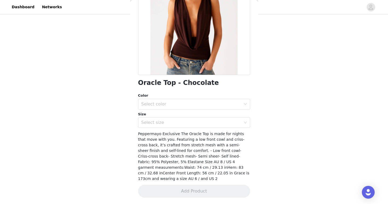
scroll to position [66, 0]
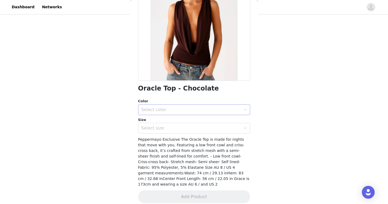
click at [206, 109] on div "Select color" at bounding box center [191, 109] width 100 height 5
click at [204, 122] on li "Chocolate" at bounding box center [194, 121] width 112 height 9
click at [203, 131] on div "Select size" at bounding box center [192, 128] width 102 height 10
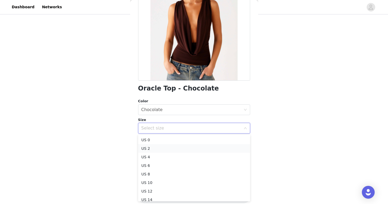
click at [198, 145] on li "US 2" at bounding box center [194, 148] width 112 height 9
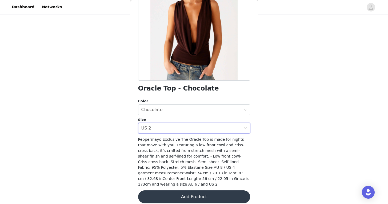
click at [200, 190] on button "Add Product" at bounding box center [194, 196] width 112 height 13
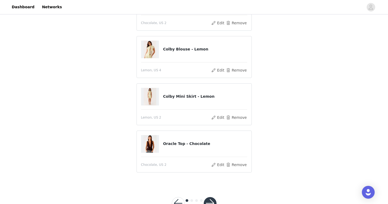
scroll to position [16, 0]
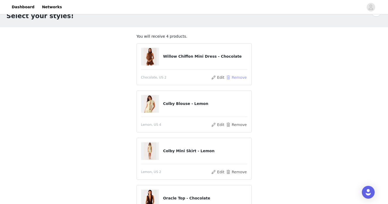
click at [239, 78] on button "Remove" at bounding box center [235, 77] width 21 height 6
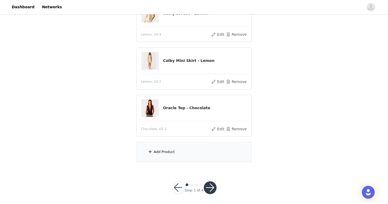
scroll to position [74, 0]
click at [192, 151] on div "Add Product" at bounding box center [193, 151] width 115 height 20
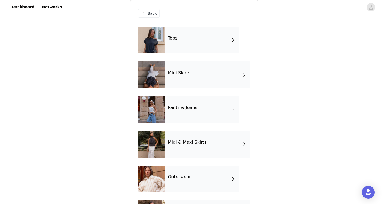
click at [198, 47] on div "Tops" at bounding box center [202, 40] width 74 height 27
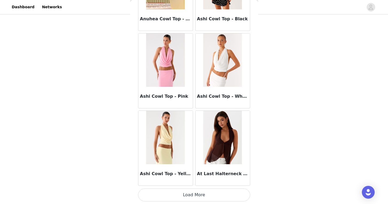
scroll to position [76, 0]
click at [208, 192] on button "Load More" at bounding box center [194, 194] width 112 height 13
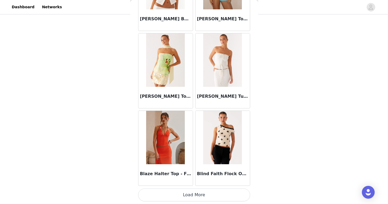
click at [208, 196] on button "Load More" at bounding box center [194, 194] width 112 height 13
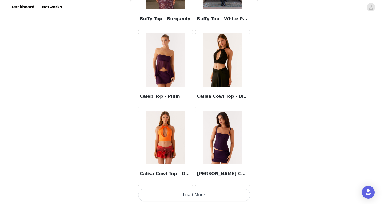
click at [206, 189] on button "Load More" at bounding box center [194, 194] width 112 height 13
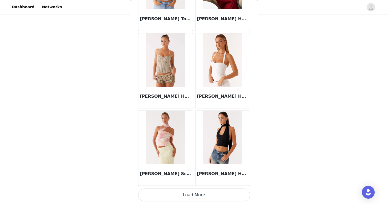
click at [207, 194] on button "Load More" at bounding box center [194, 194] width 112 height 13
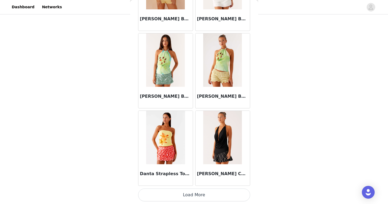
click at [206, 191] on button "Load More" at bounding box center [194, 194] width 112 height 13
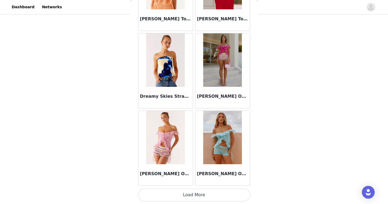
click at [205, 191] on button "Load More" at bounding box center [194, 194] width 112 height 13
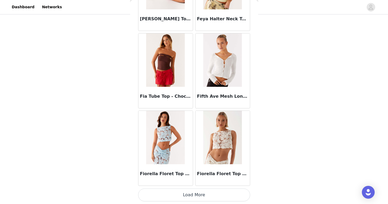
click at [210, 192] on button "Load More" at bounding box center [194, 194] width 112 height 13
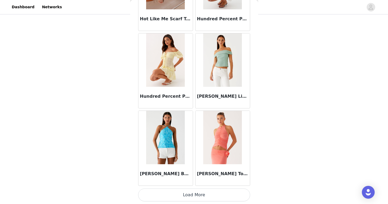
click at [207, 189] on button "Load More" at bounding box center [194, 194] width 112 height 13
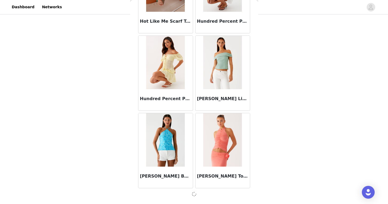
scroll to position [6018, 0]
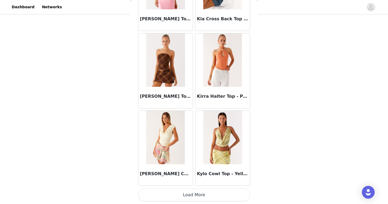
click at [208, 190] on button "Load More" at bounding box center [194, 194] width 112 height 13
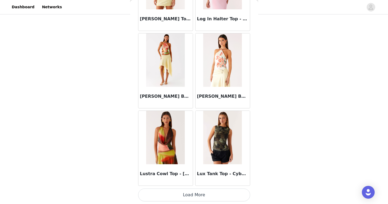
click at [208, 196] on button "Load More" at bounding box center [194, 194] width 112 height 13
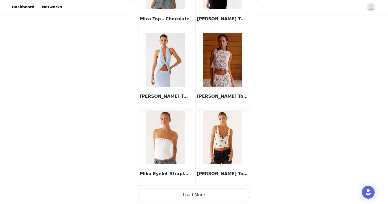
click at [209, 194] on button "Load More" at bounding box center [194, 194] width 112 height 13
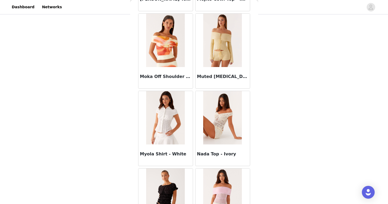
scroll to position [9111, 0]
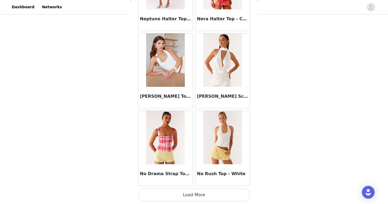
click at [206, 192] on button "Load More" at bounding box center [194, 194] width 112 height 13
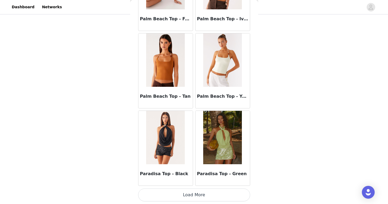
click at [205, 194] on button "Load More" at bounding box center [194, 194] width 112 height 13
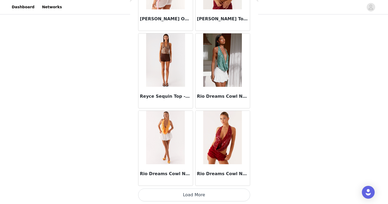
click at [207, 189] on button "Load More" at bounding box center [194, 194] width 112 height 13
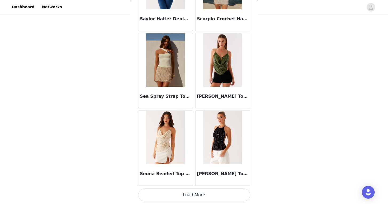
click at [208, 188] on button "Load More" at bounding box center [194, 194] width 112 height 13
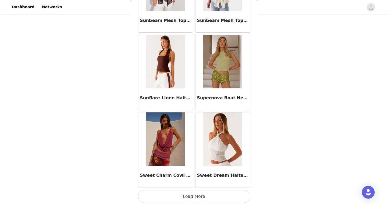
scroll to position [12202, 0]
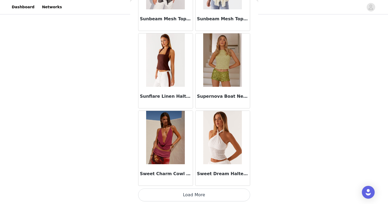
click at [207, 196] on button "Load More" at bounding box center [194, 194] width 112 height 13
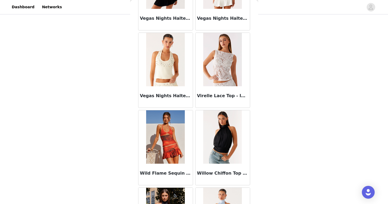
scroll to position [12974, 0]
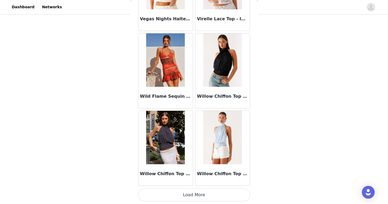
click at [223, 82] on img at bounding box center [222, 59] width 39 height 53
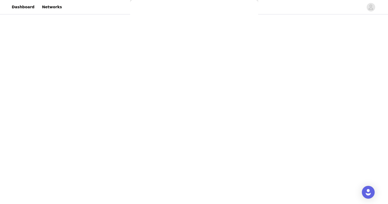
scroll to position [77, 0]
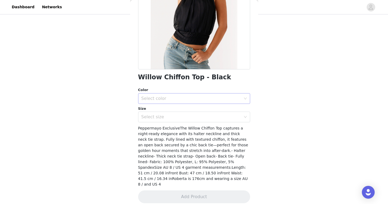
click at [208, 97] on div "Select color" at bounding box center [191, 98] width 100 height 5
click at [208, 108] on li "Black" at bounding box center [194, 110] width 112 height 9
click at [208, 116] on div "Select size" at bounding box center [191, 116] width 100 height 5
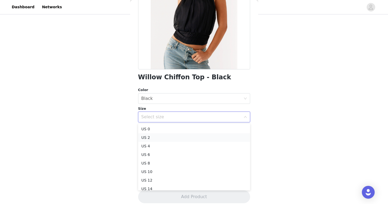
click at [202, 136] on li "US 2" at bounding box center [194, 137] width 112 height 9
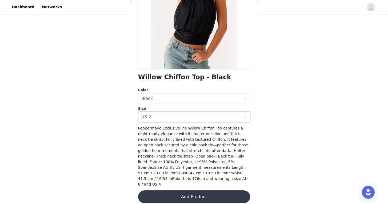
click at [201, 190] on button "Add Product" at bounding box center [194, 196] width 112 height 13
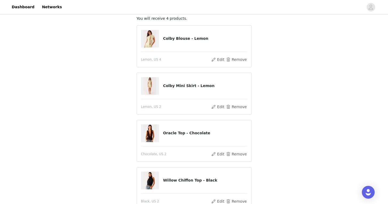
scroll to position [33, 0]
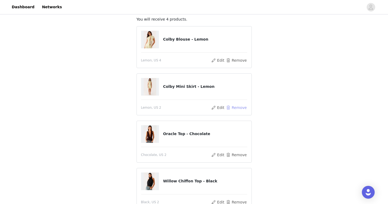
click at [236, 107] on button "Remove" at bounding box center [235, 107] width 21 height 6
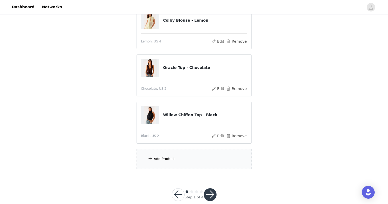
scroll to position [71, 0]
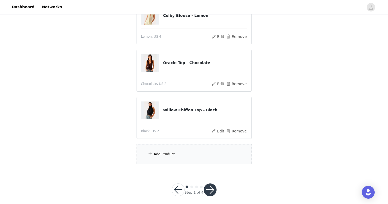
click at [200, 155] on div "Add Product" at bounding box center [193, 154] width 115 height 20
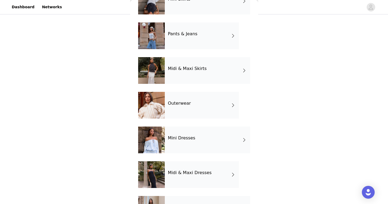
scroll to position [74, 0]
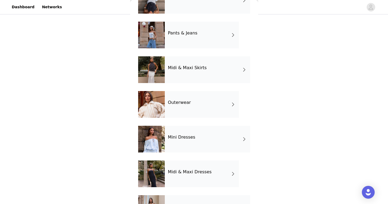
click at [198, 145] on div "Mini Dresses" at bounding box center [207, 138] width 85 height 27
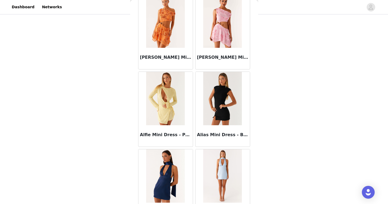
scroll to position [612, 0]
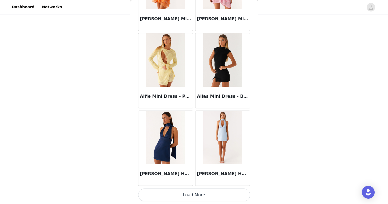
click at [194, 198] on button "Load More" at bounding box center [194, 194] width 112 height 13
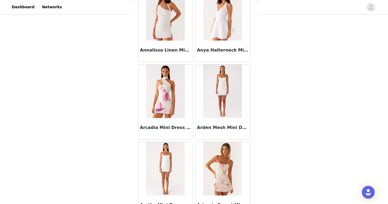
scroll to position [1384, 0]
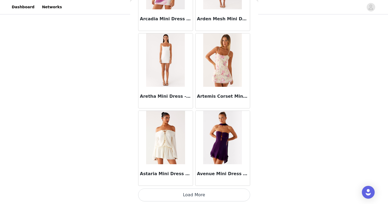
click at [203, 189] on button "Load More" at bounding box center [194, 194] width 112 height 13
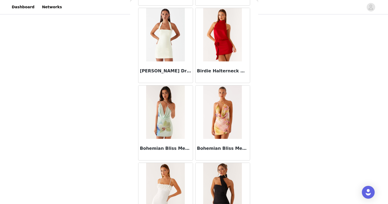
scroll to position [2157, 0]
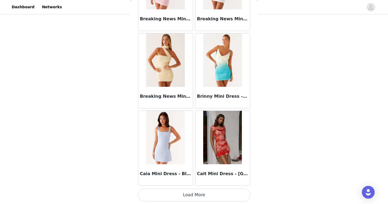
click at [197, 195] on button "Load More" at bounding box center [194, 194] width 112 height 13
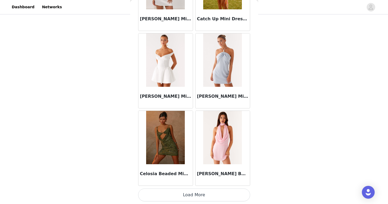
scroll to position [76, 0]
click at [198, 190] on button "Load More" at bounding box center [194, 194] width 112 height 13
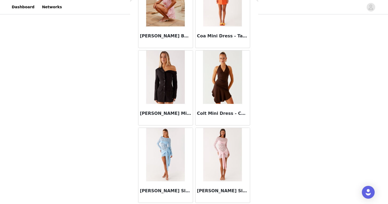
scroll to position [3702, 0]
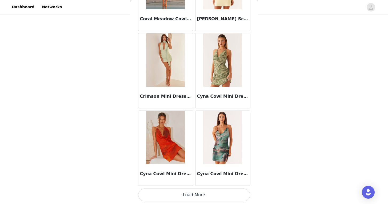
click at [198, 194] on button "Load More" at bounding box center [194, 194] width 112 height 13
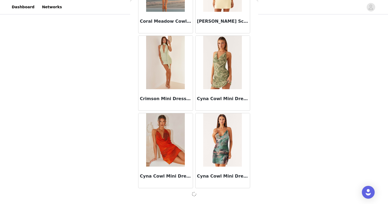
scroll to position [3700, 0]
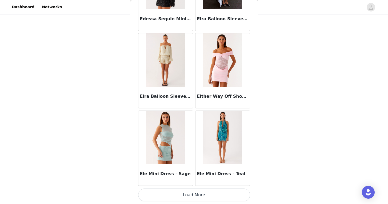
click at [200, 200] on button "Load More" at bounding box center [194, 194] width 112 height 13
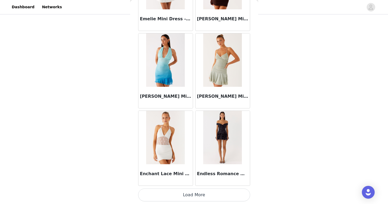
click at [204, 194] on button "Load More" at bounding box center [194, 194] width 112 height 13
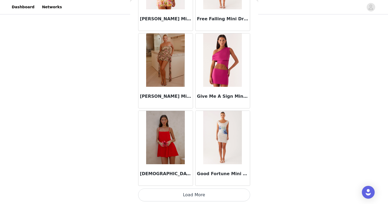
click at [207, 188] on button "Load More" at bounding box center [194, 194] width 112 height 13
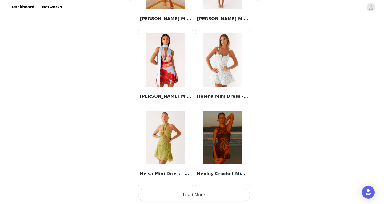
click at [200, 195] on button "Load More" at bounding box center [194, 194] width 112 height 13
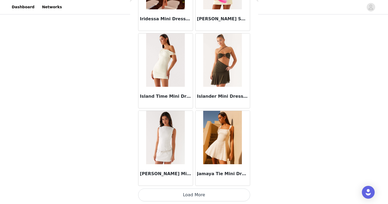
click at [206, 194] on button "Load More" at bounding box center [194, 194] width 112 height 13
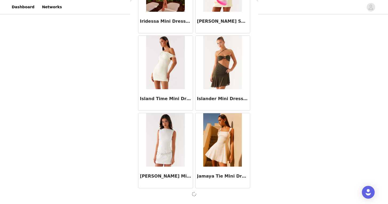
scroll to position [7563, 0]
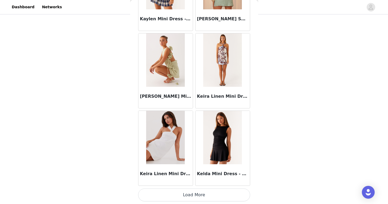
click at [202, 194] on button "Load More" at bounding box center [194, 194] width 112 height 13
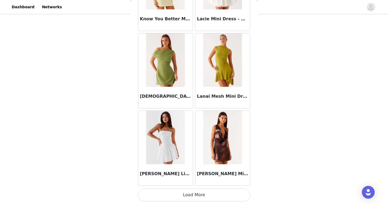
click at [202, 188] on button "Load More" at bounding box center [194, 194] width 112 height 13
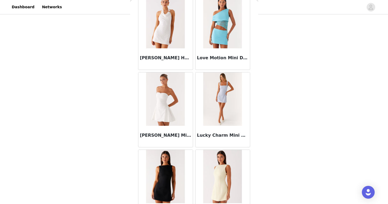
scroll to position [9884, 0]
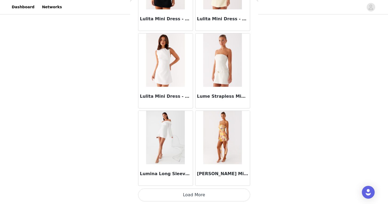
click at [200, 194] on button "Load More" at bounding box center [194, 194] width 112 height 13
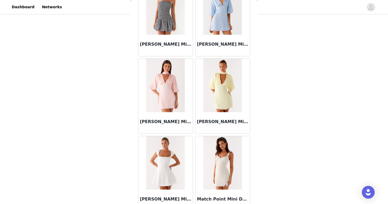
scroll to position [10656, 0]
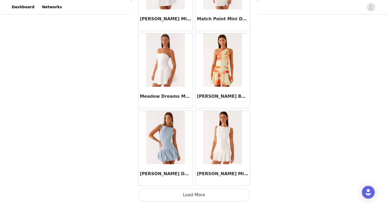
click at [195, 193] on button "Load More" at bounding box center [194, 194] width 112 height 13
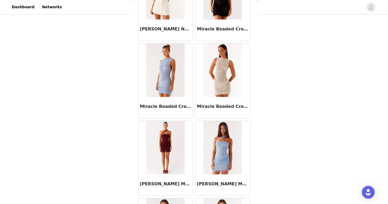
scroll to position [11429, 0]
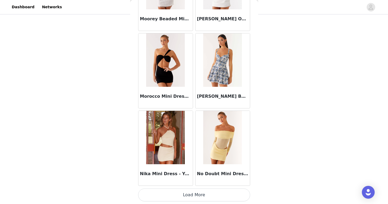
click at [200, 194] on button "Load More" at bounding box center [194, 194] width 112 height 13
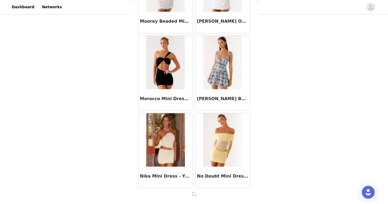
scroll to position [11426, 0]
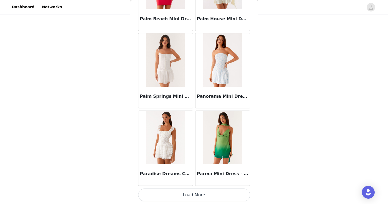
click at [195, 196] on button "Load More" at bounding box center [194, 194] width 112 height 13
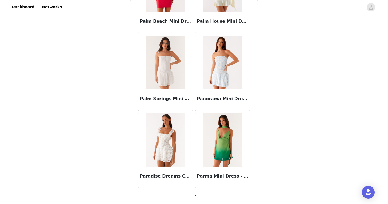
scroll to position [12199, 0]
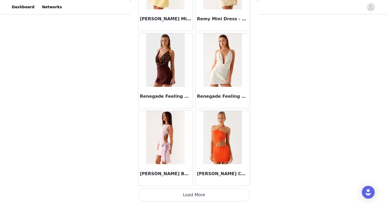
click at [194, 198] on button "Load More" at bounding box center [194, 194] width 112 height 13
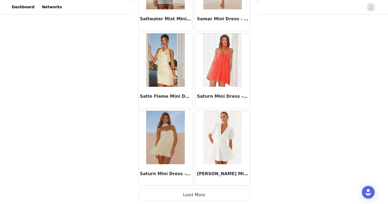
click at [198, 197] on button "Load More" at bounding box center [194, 194] width 112 height 13
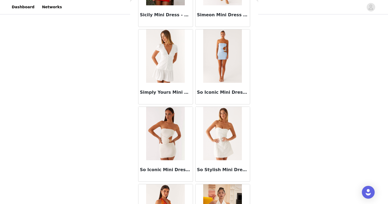
scroll to position [14519, 0]
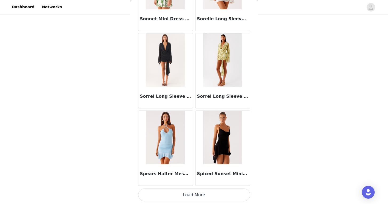
click at [203, 191] on button "Load More" at bounding box center [194, 194] width 112 height 13
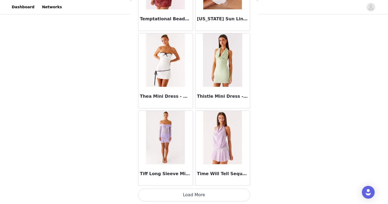
click at [202, 199] on button "Load More" at bounding box center [194, 194] width 112 height 13
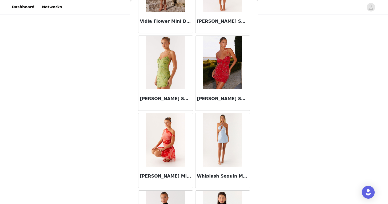
scroll to position [16065, 0]
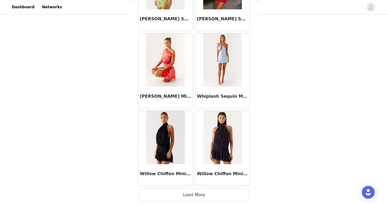
click at [184, 197] on button "Load More" at bounding box center [194, 194] width 112 height 13
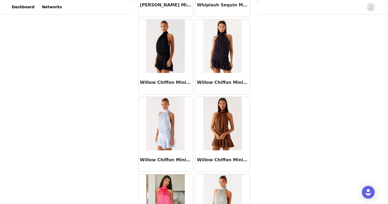
scroll to position [16156, 0]
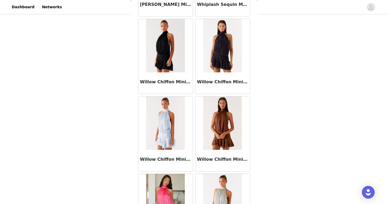
click at [215, 137] on img at bounding box center [222, 122] width 39 height 53
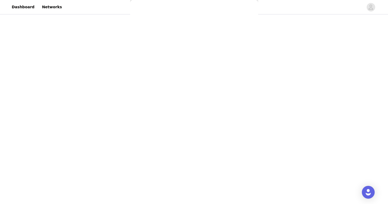
scroll to position [88, 0]
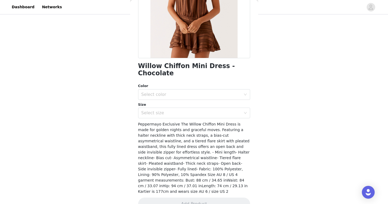
click at [207, 83] on div "Color" at bounding box center [194, 85] width 112 height 5
click at [207, 89] on div "Select color" at bounding box center [192, 94] width 102 height 10
click at [204, 98] on li "Chocolate" at bounding box center [194, 99] width 112 height 9
click at [202, 110] on div "Select size" at bounding box center [191, 112] width 100 height 5
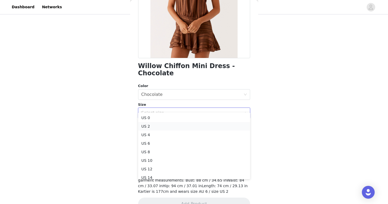
click at [192, 129] on li "US 2" at bounding box center [194, 126] width 112 height 9
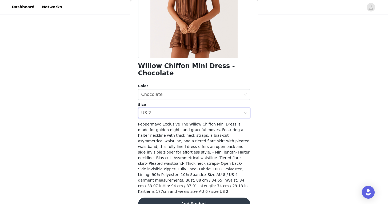
click at [196, 197] on button "Add Product" at bounding box center [194, 203] width 112 height 13
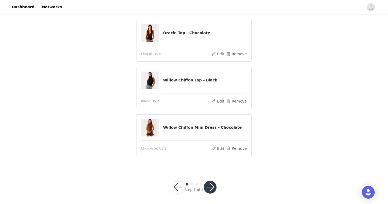
scroll to position [89, 0]
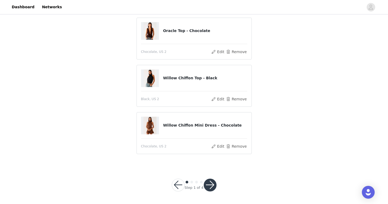
click at [209, 182] on button "button" at bounding box center [210, 184] width 13 height 13
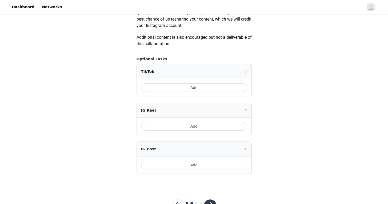
scroll to position [294, 0]
click at [216, 91] on button "Add" at bounding box center [194, 87] width 106 height 9
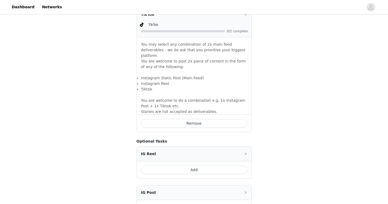
scroll to position [410, 0]
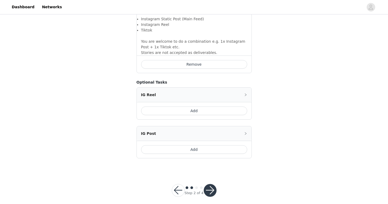
click at [205, 145] on button "Add" at bounding box center [194, 149] width 106 height 9
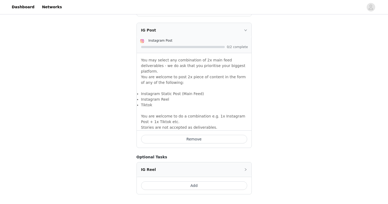
scroll to position [497, 0]
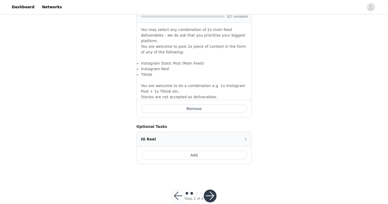
click at [214, 189] on button "button" at bounding box center [210, 195] width 13 height 13
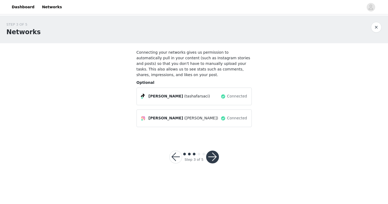
click at [213, 161] on button "button" at bounding box center [212, 156] width 13 height 13
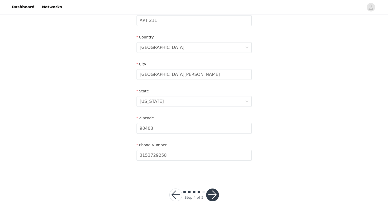
scroll to position [160, 0]
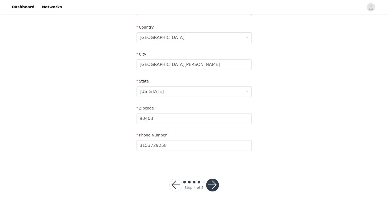
click at [215, 180] on button "button" at bounding box center [212, 184] width 13 height 13
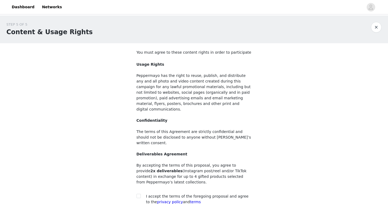
scroll to position [43, 0]
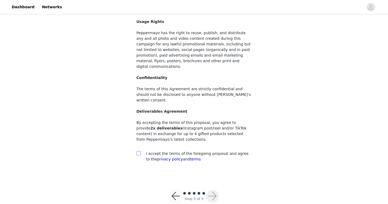
click at [139, 151] on input "checkbox" at bounding box center [138, 153] width 4 height 4
checkbox input "true"
click at [213, 189] on button "button" at bounding box center [212, 195] width 13 height 13
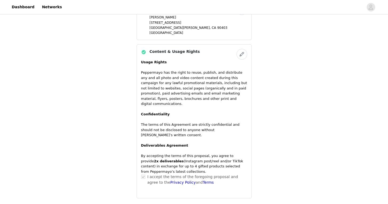
scroll to position [448, 0]
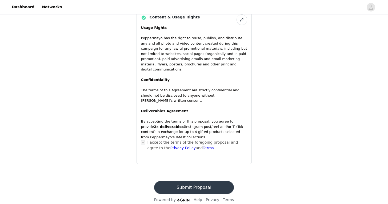
click at [200, 181] on button "Submit Proposal" at bounding box center [194, 187] width 80 height 13
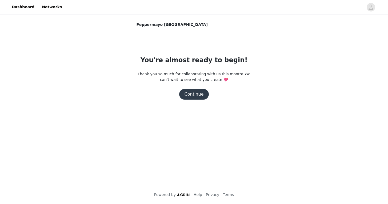
click at [198, 92] on button "Continue" at bounding box center [194, 94] width 30 height 11
